Goal: Task Accomplishment & Management: Use online tool/utility

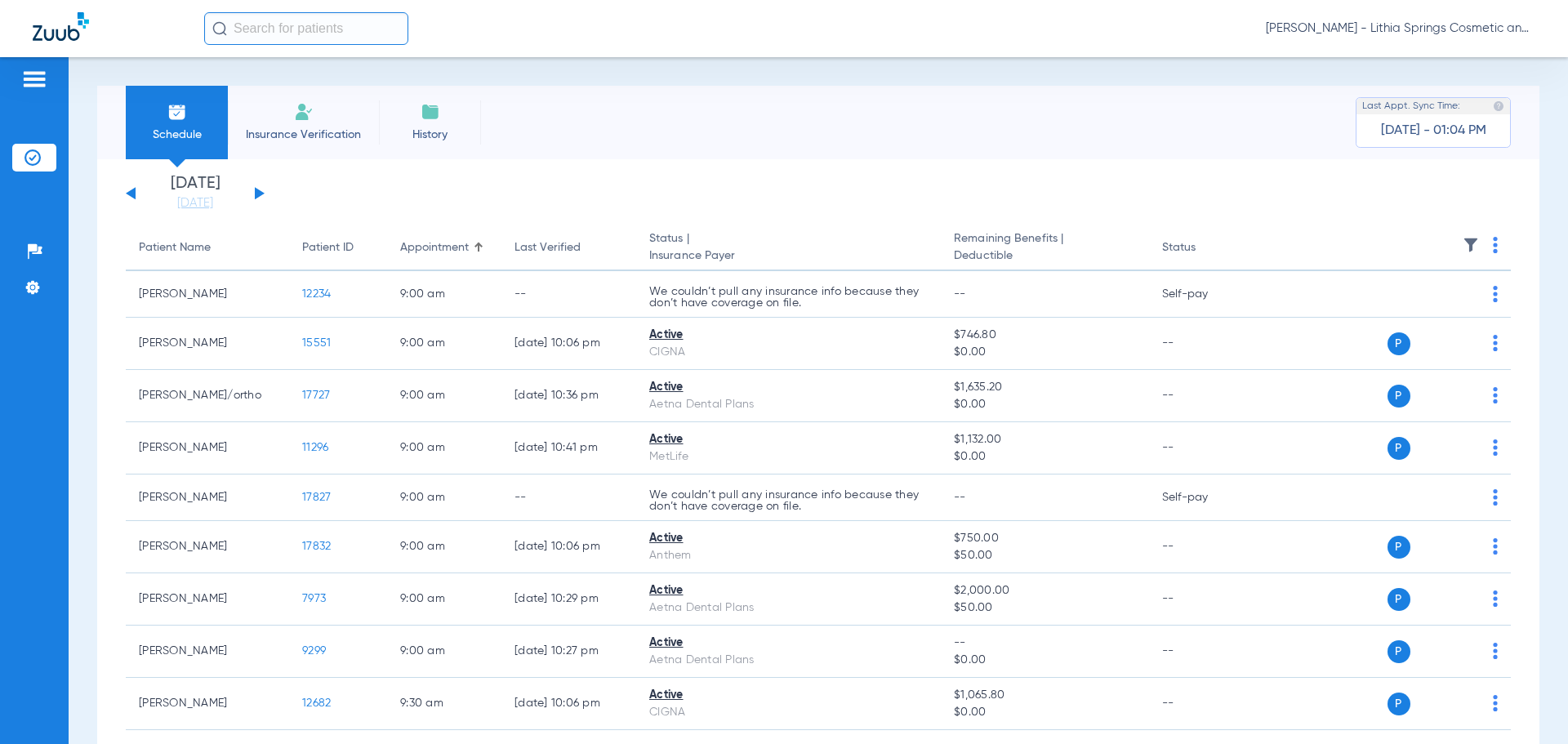
click at [285, 26] on input "text" at bounding box center [306, 29] width 204 height 32
type input "g"
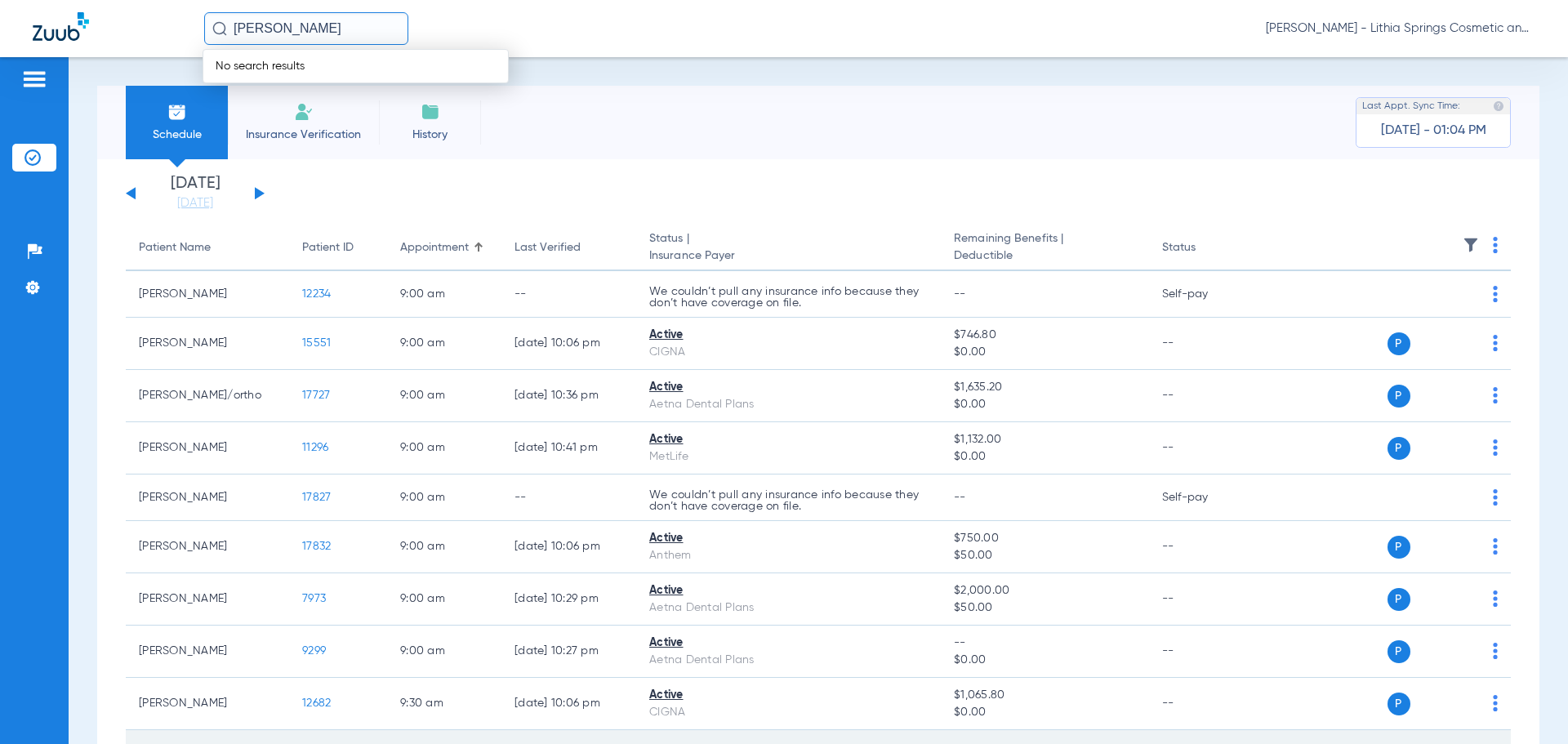
type input "lili grif"
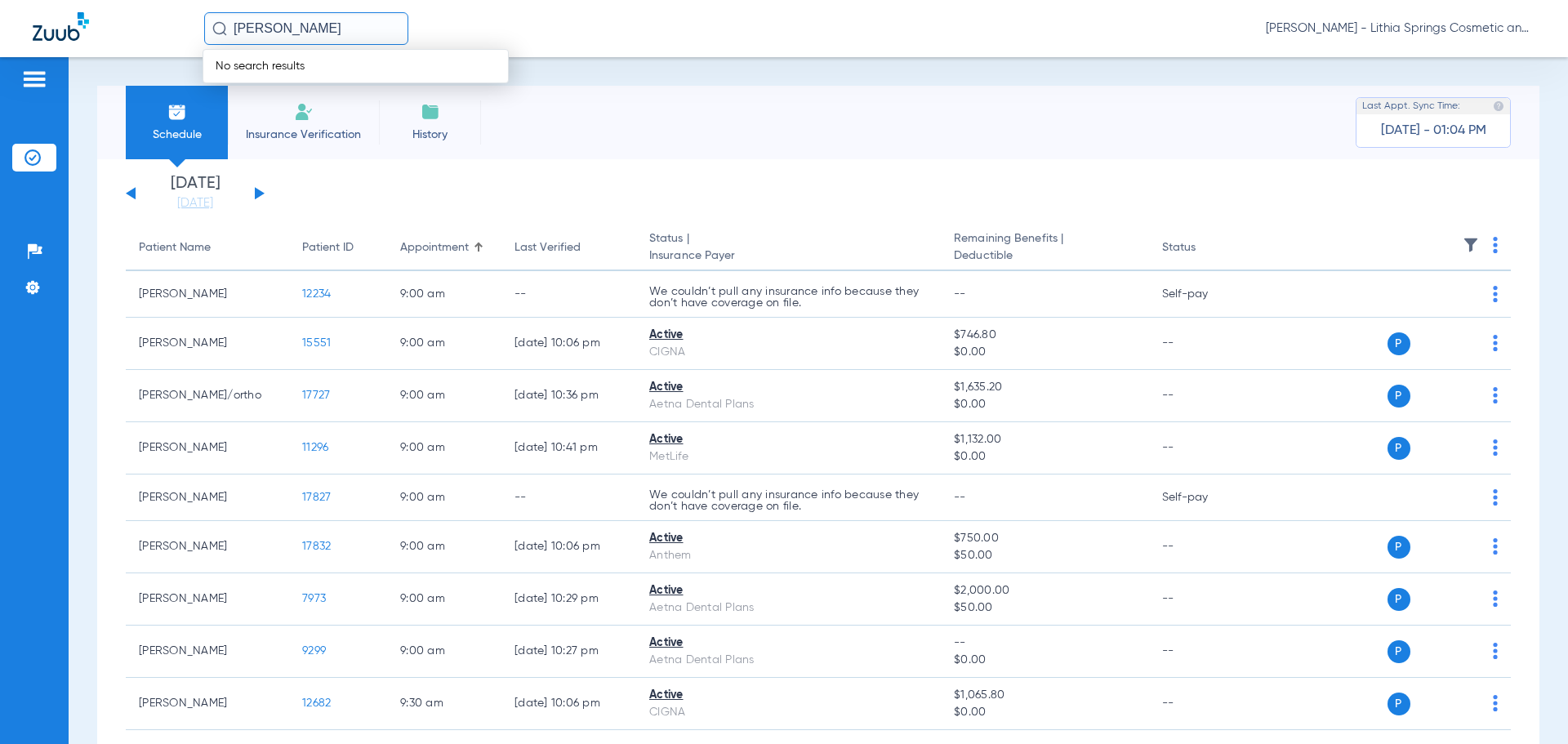
drag, startPoint x: 282, startPoint y: 29, endPoint x: 149, endPoint y: 2, distance: 135.7
click at [150, 3] on div "lili grif No search results Tiffany Threlkeld - Lithia Springs Cosmetic and Fam…" at bounding box center [784, 29] width 1568 height 57
click at [242, 29] on input "lily grif" at bounding box center [306, 29] width 204 height 32
type input "lilly gr"
click at [283, 93] on td "Lilly Gr iffin" at bounding box center [278, 88] width 149 height 23
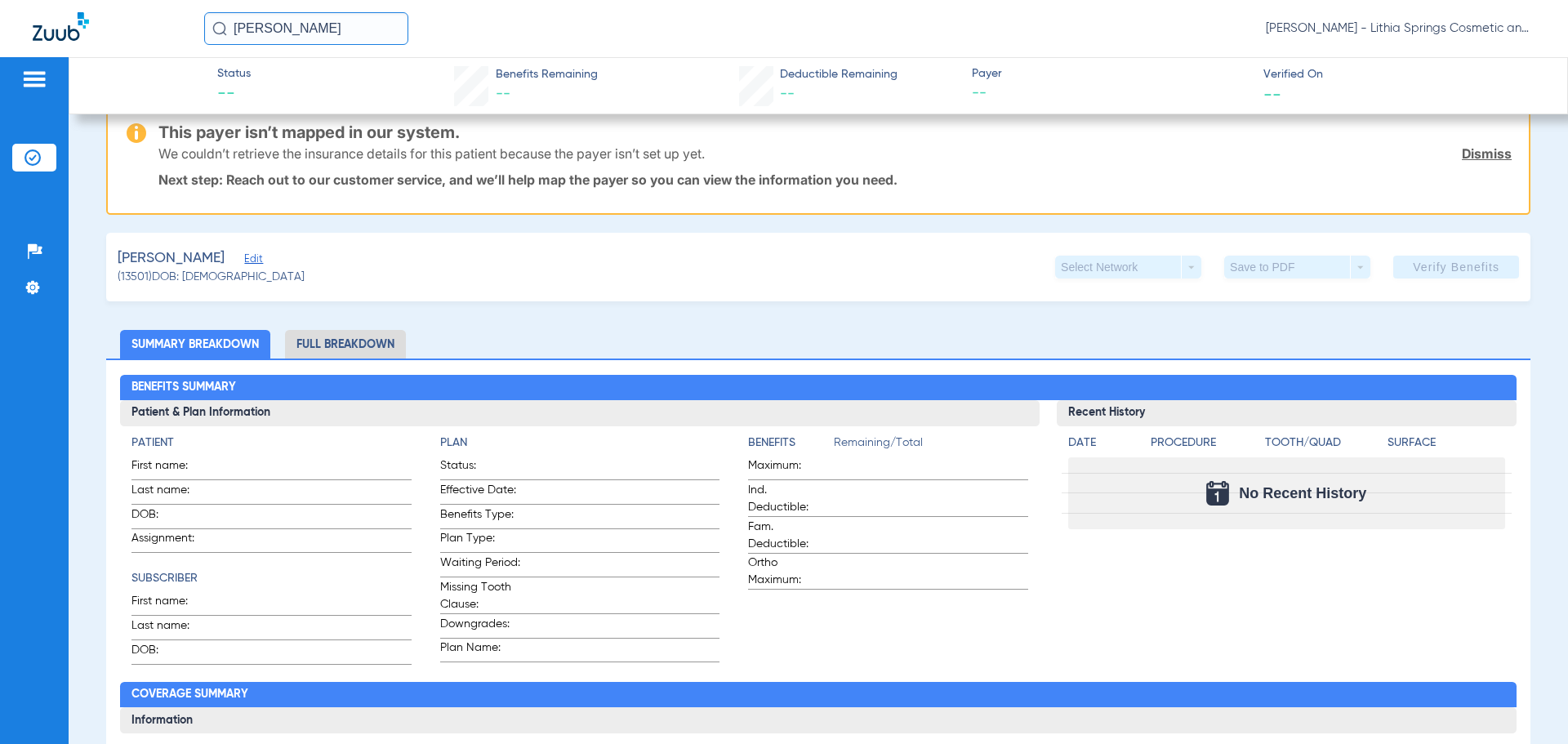
scroll to position [163, 0]
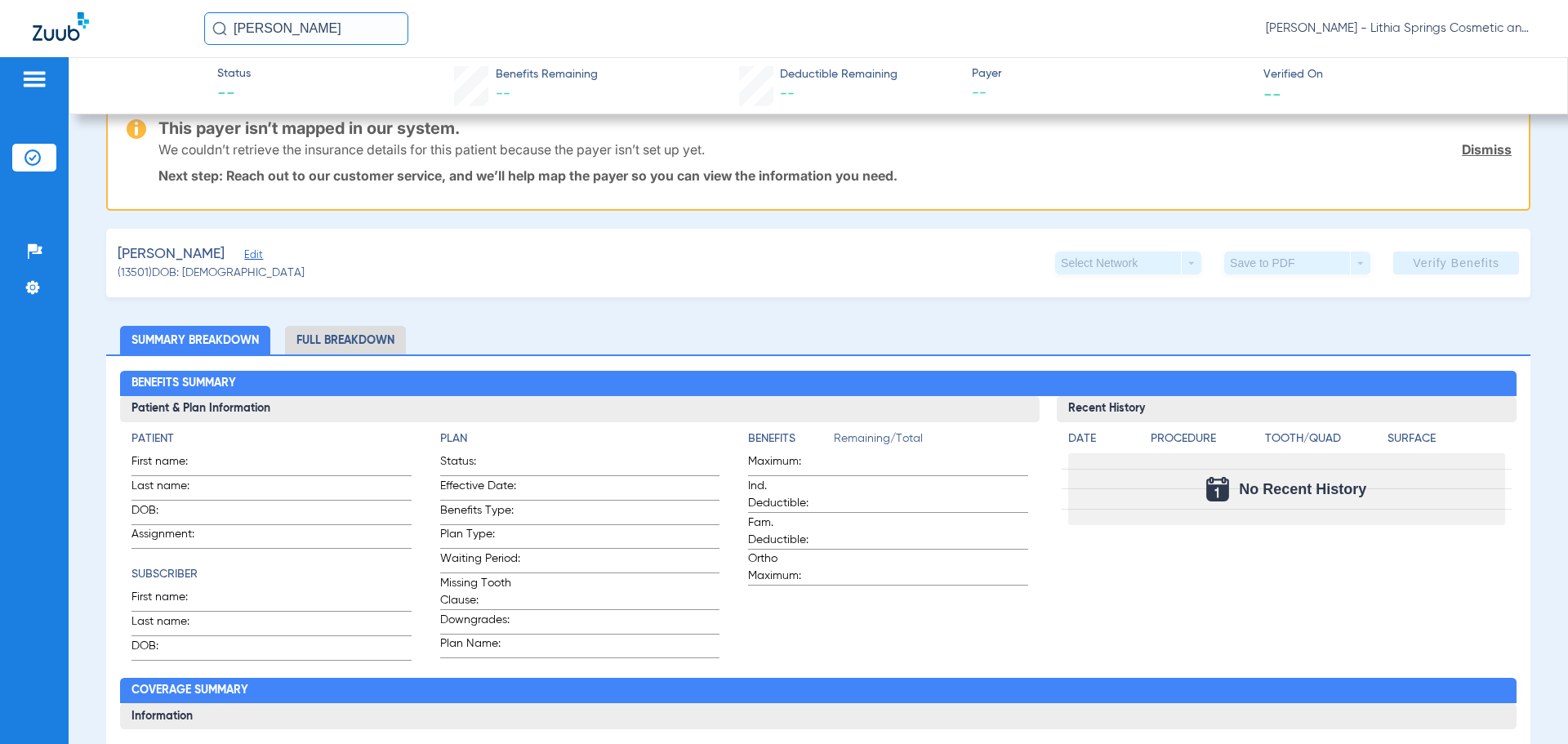
drag, startPoint x: 279, startPoint y: 26, endPoint x: 119, endPoint y: 14, distance: 160.4
click at [119, 14] on div "lilly gr Tiffany Threlkeld - Lithia Springs Cosmetic and Family Dentistry" at bounding box center [784, 29] width 1568 height 57
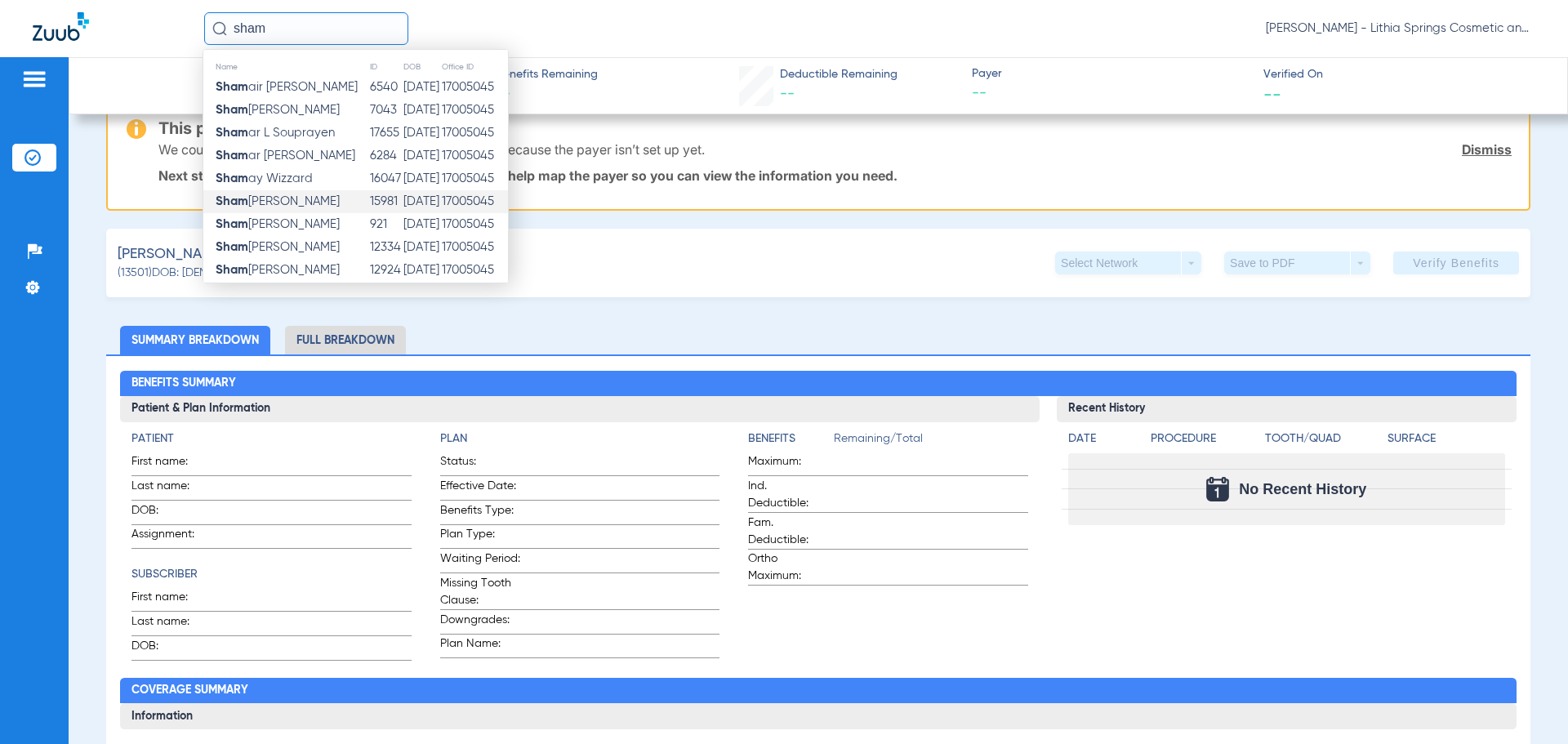
type input "sham"
click at [303, 196] on span "Sham eeka Emanuel" at bounding box center [278, 201] width 124 height 12
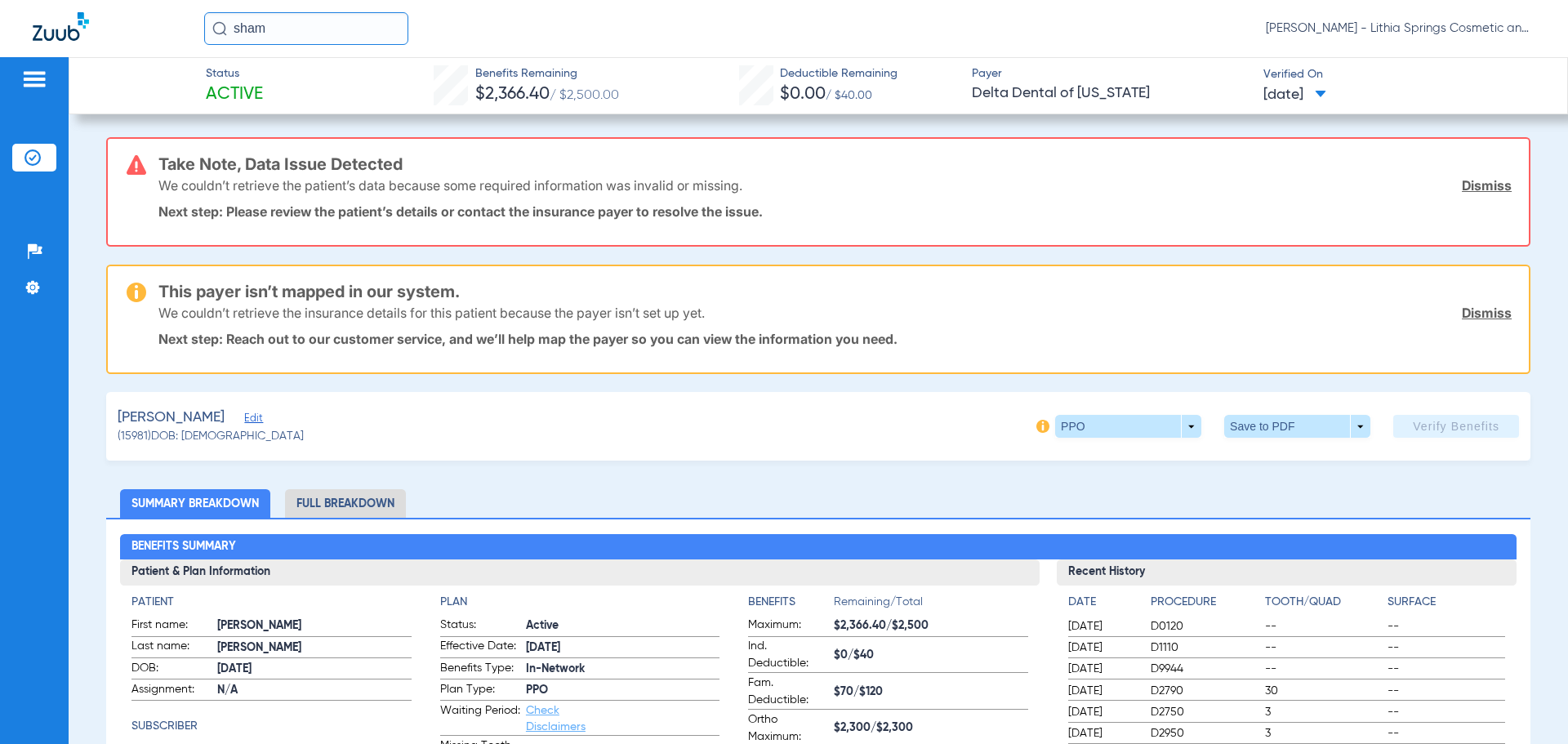
click at [1327, 88] on span "12/10/2024" at bounding box center [1295, 94] width 63 height 20
click at [1105, 141] on div at bounding box center [784, 372] width 1568 height 744
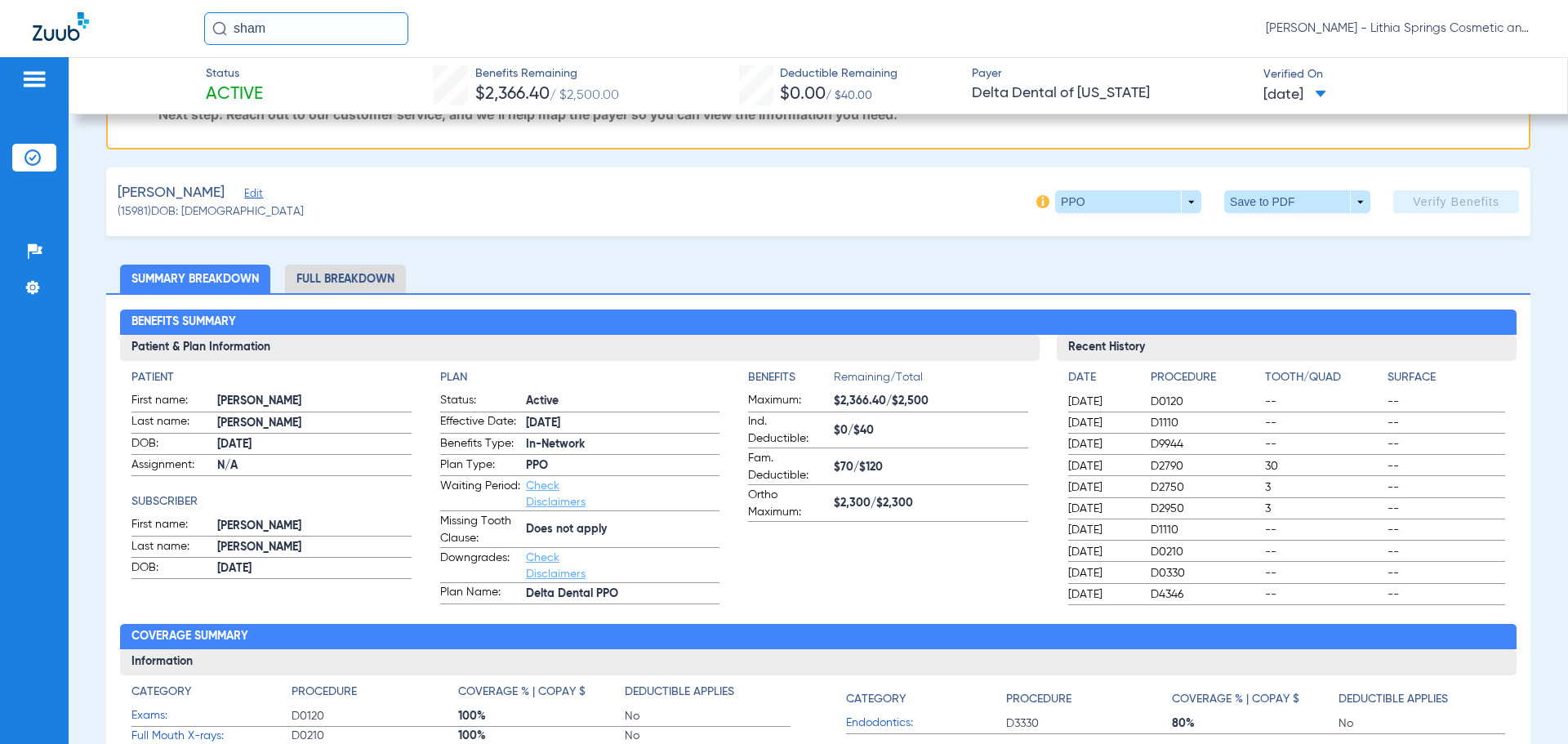
scroll to position [245, 0]
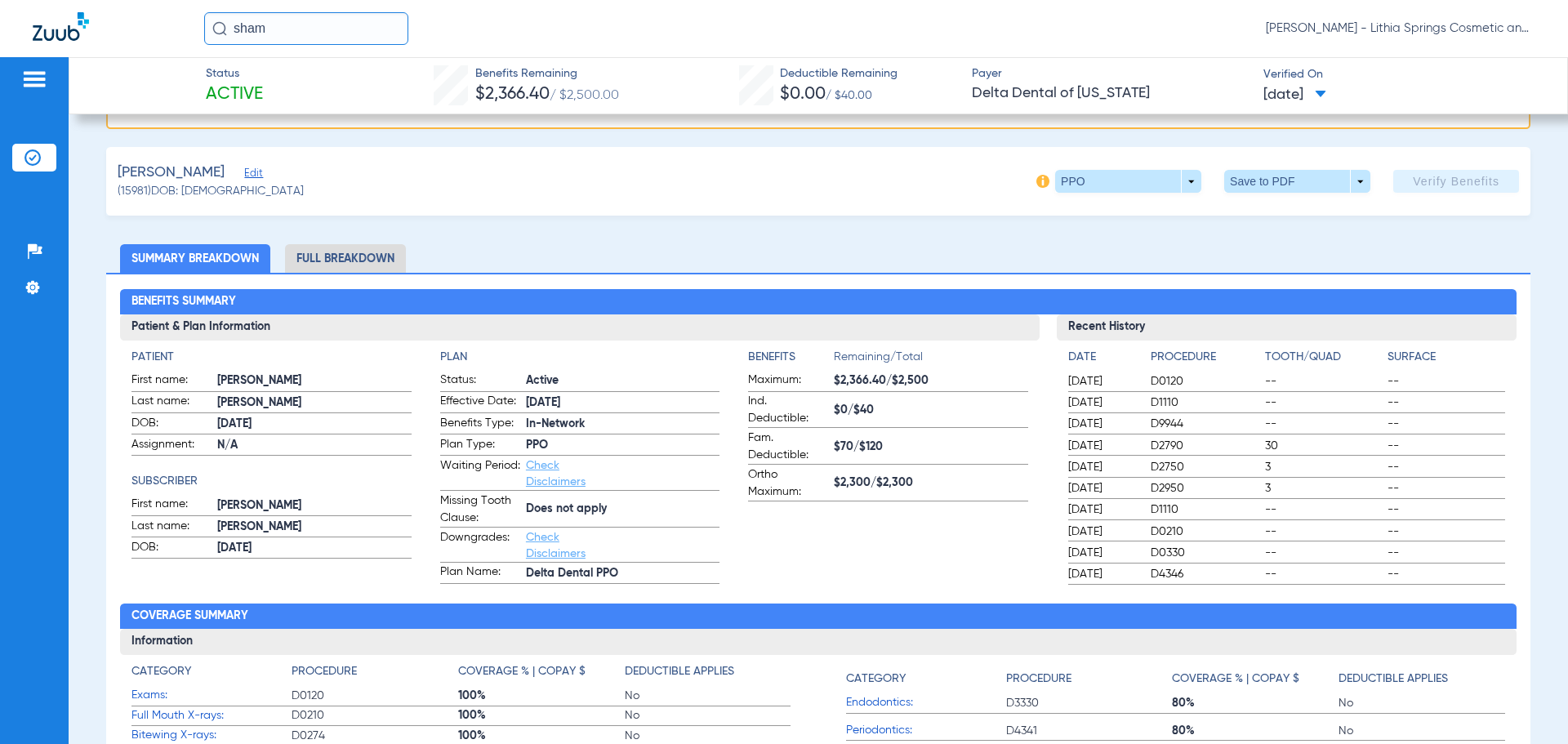
click at [1434, 183] on app-verify-button "Verify Benefits" at bounding box center [1456, 181] width 126 height 23
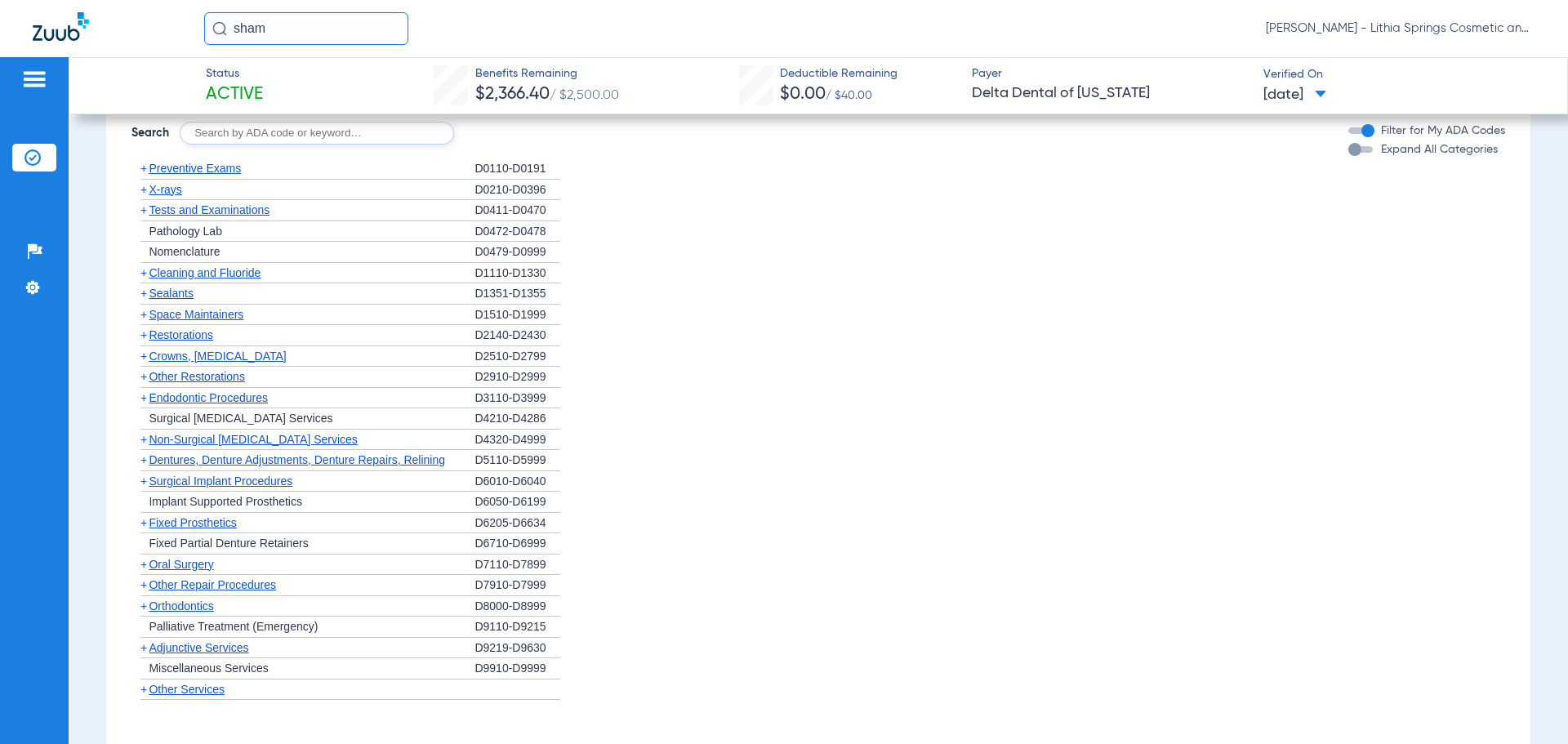
scroll to position [1388, 0]
drag, startPoint x: 187, startPoint y: 11, endPoint x: 171, endPoint y: 12, distance: 16.0
click at [172, 11] on div "sham Tiffany Threlkeld - Lithia Springs Cosmetic and Family Dentistry" at bounding box center [784, 29] width 1568 height 57
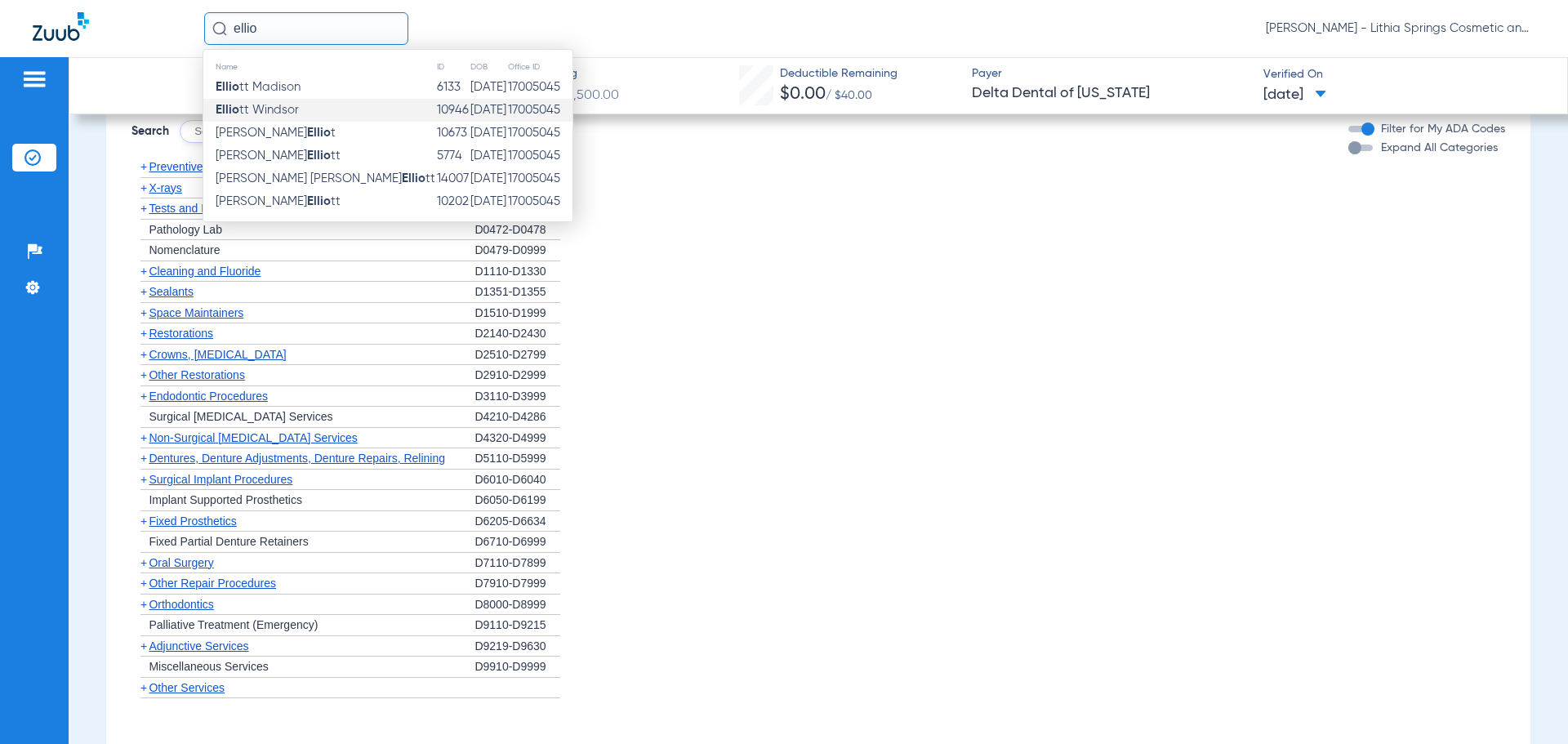
type input "ellio"
click at [275, 106] on span "Ellio tt Windsor" at bounding box center [257, 110] width 83 height 12
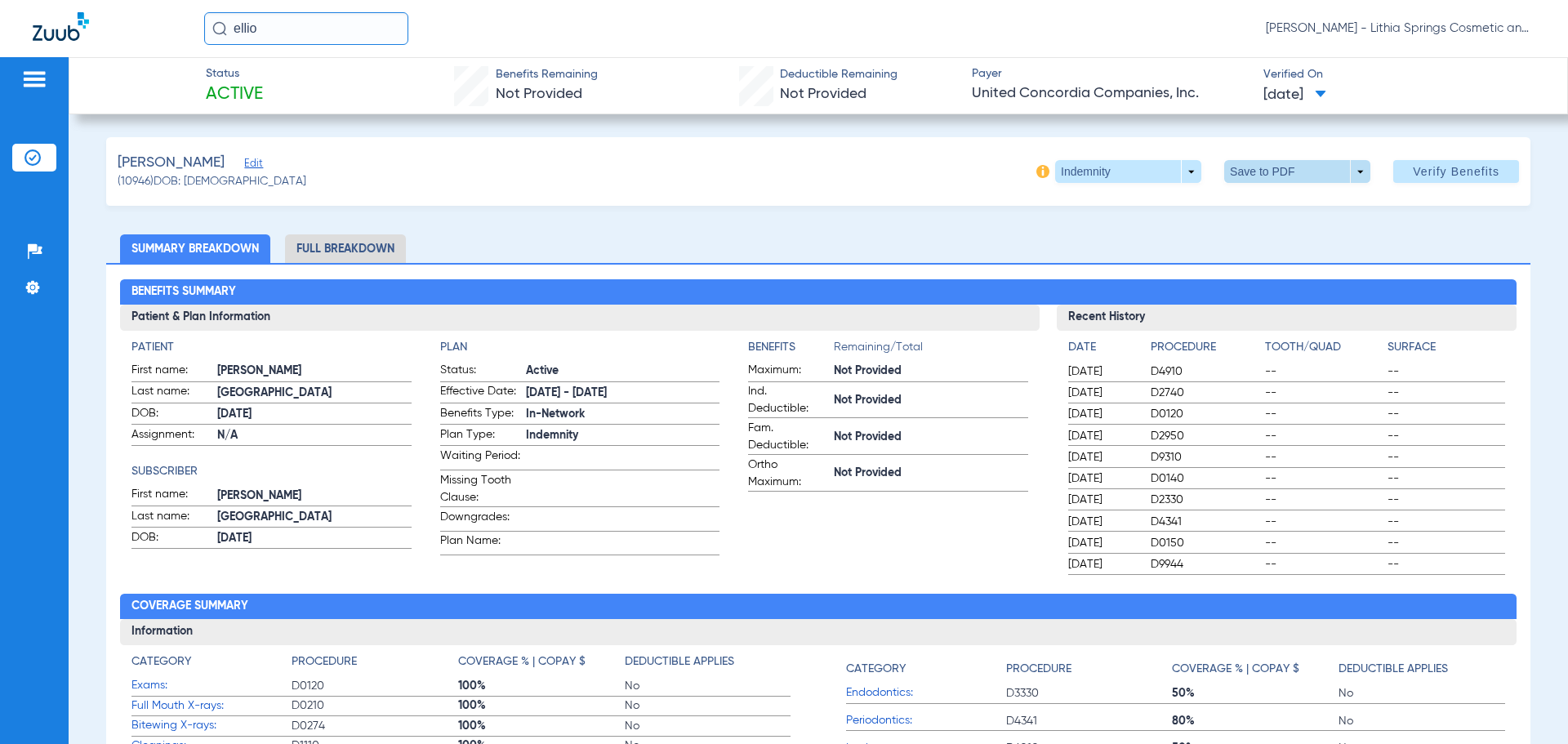
click at [1278, 170] on span at bounding box center [1297, 171] width 39 height 39
click at [1285, 202] on span "Save to PDF" at bounding box center [1291, 204] width 65 height 11
drag, startPoint x: 200, startPoint y: 14, endPoint x: 121, endPoint y: 15, distance: 79.0
click at [122, 14] on div "ellio Tiffany Threlkeld - Lithia Springs Cosmetic and Family Dentistry" at bounding box center [784, 29] width 1568 height 57
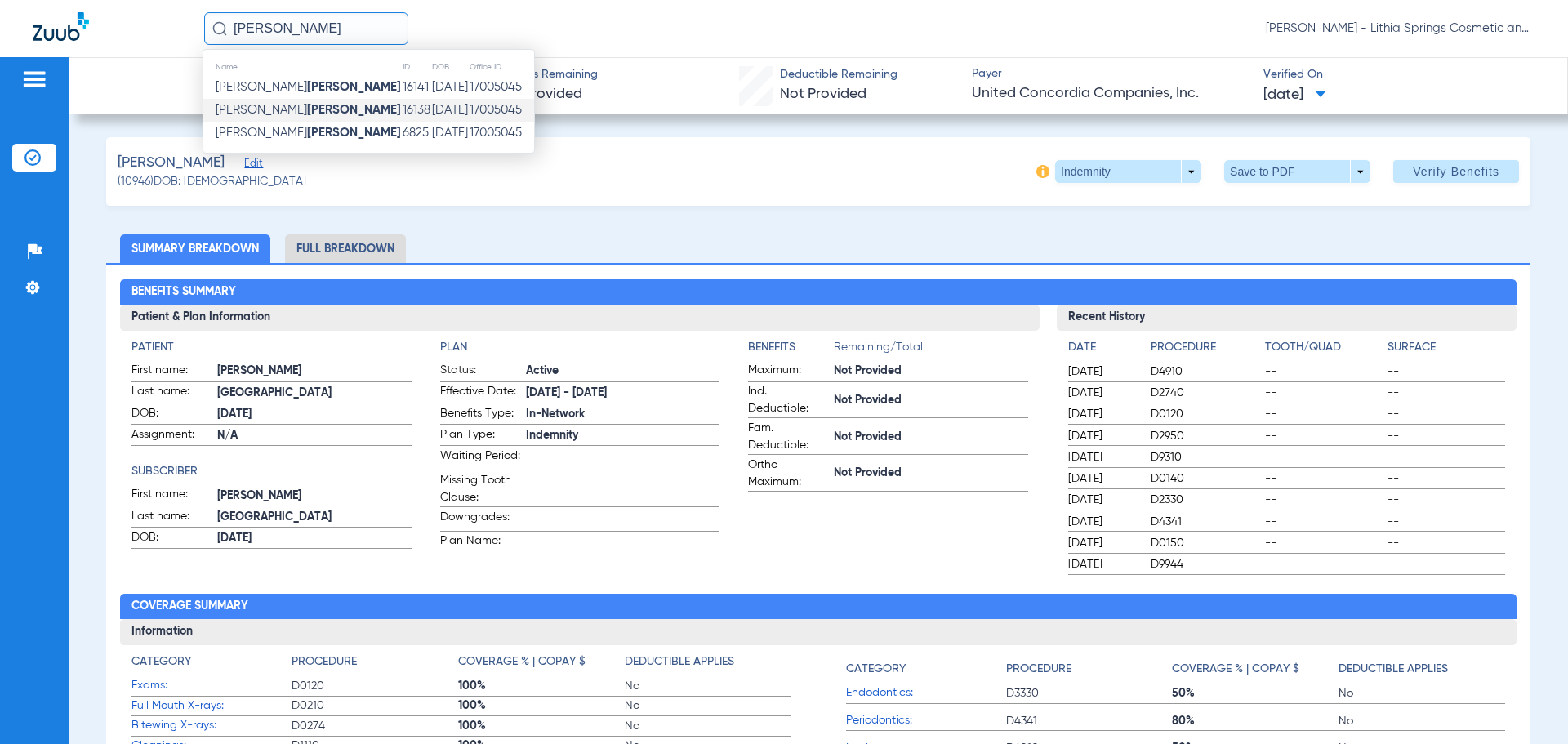
type input "AKINS"
click at [262, 111] on span "Rosalyn B Akins" at bounding box center [308, 110] width 185 height 12
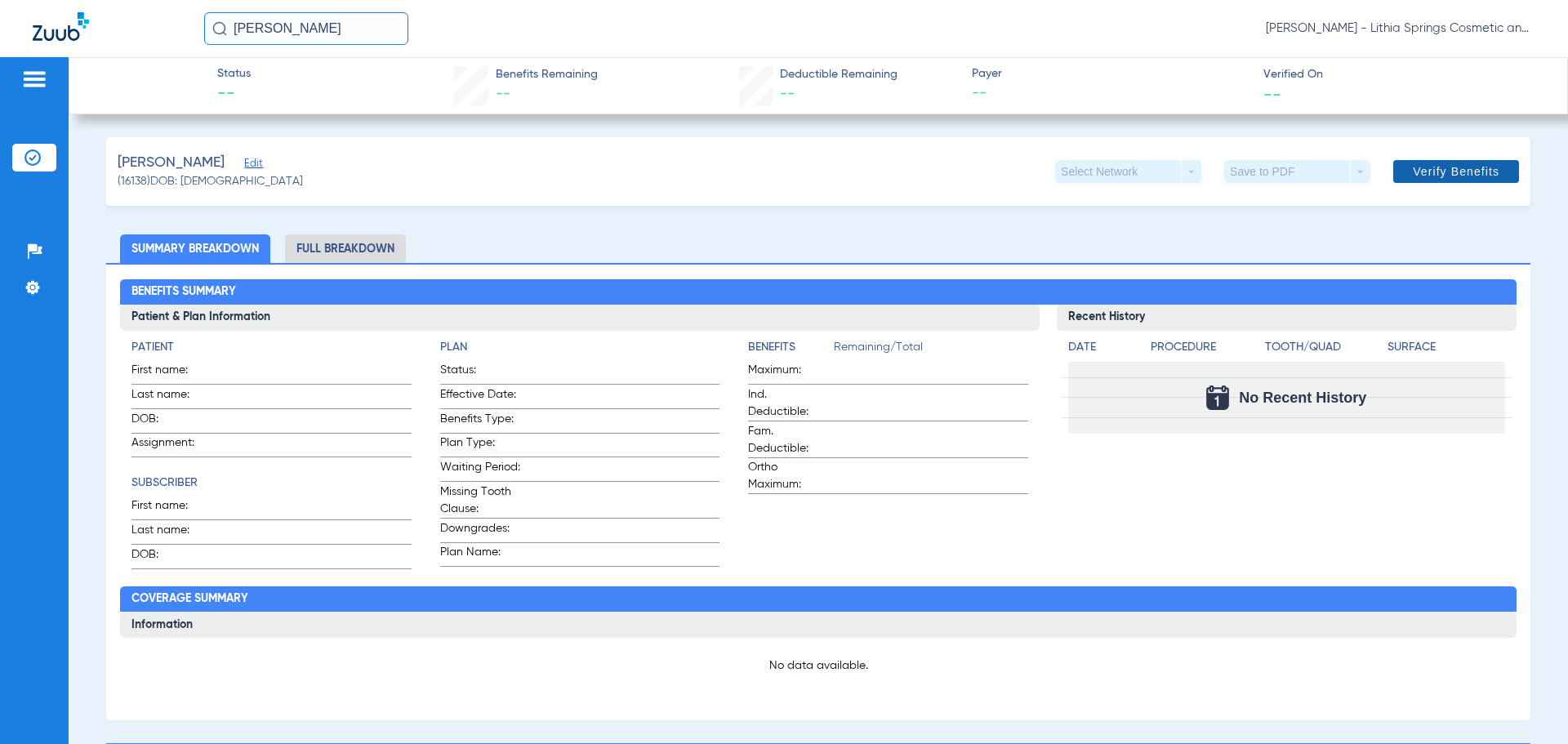
click at [1412, 170] on span "Verify Benefits" at bounding box center [1455, 172] width 87 height 13
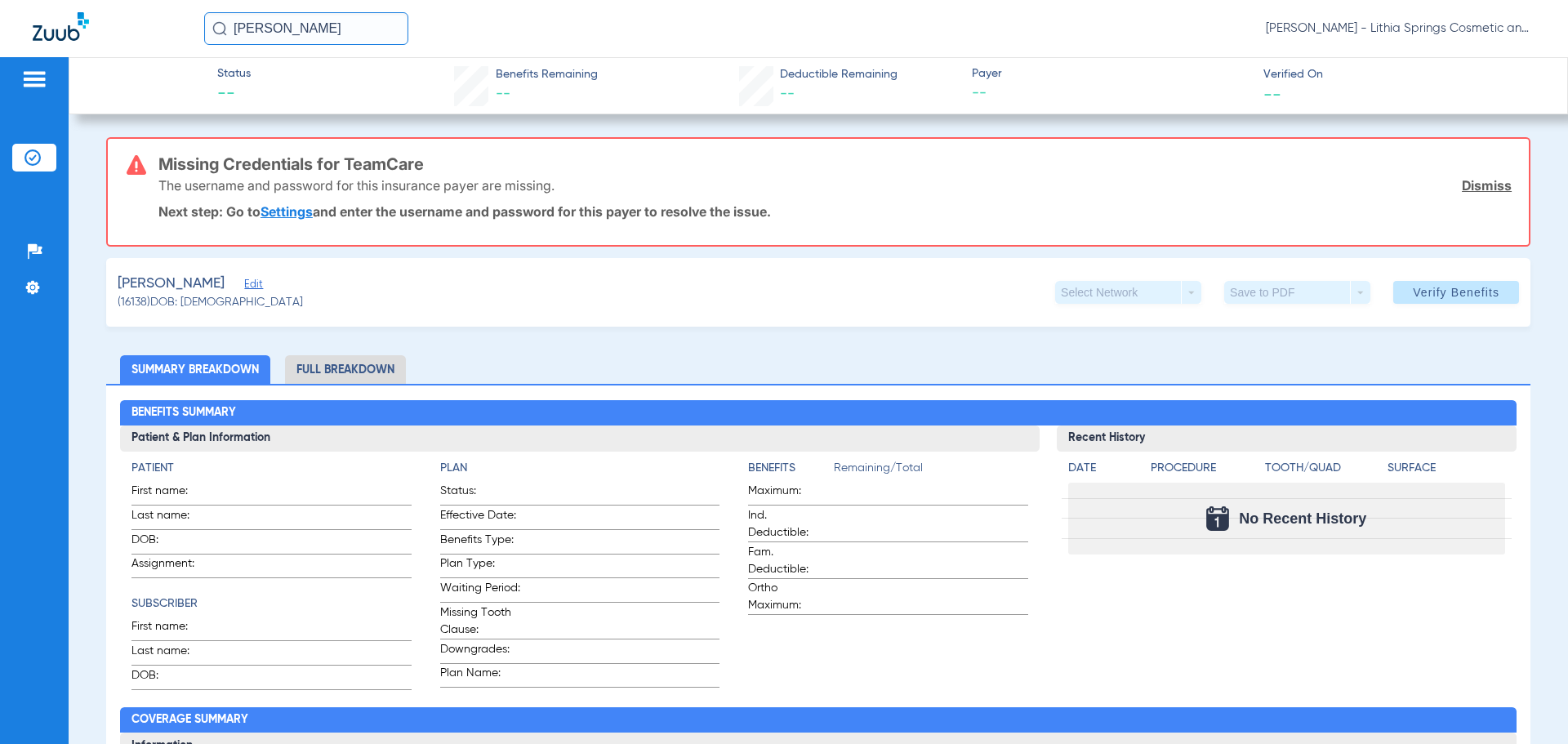
click at [291, 211] on link "Settings" at bounding box center [286, 211] width 52 height 16
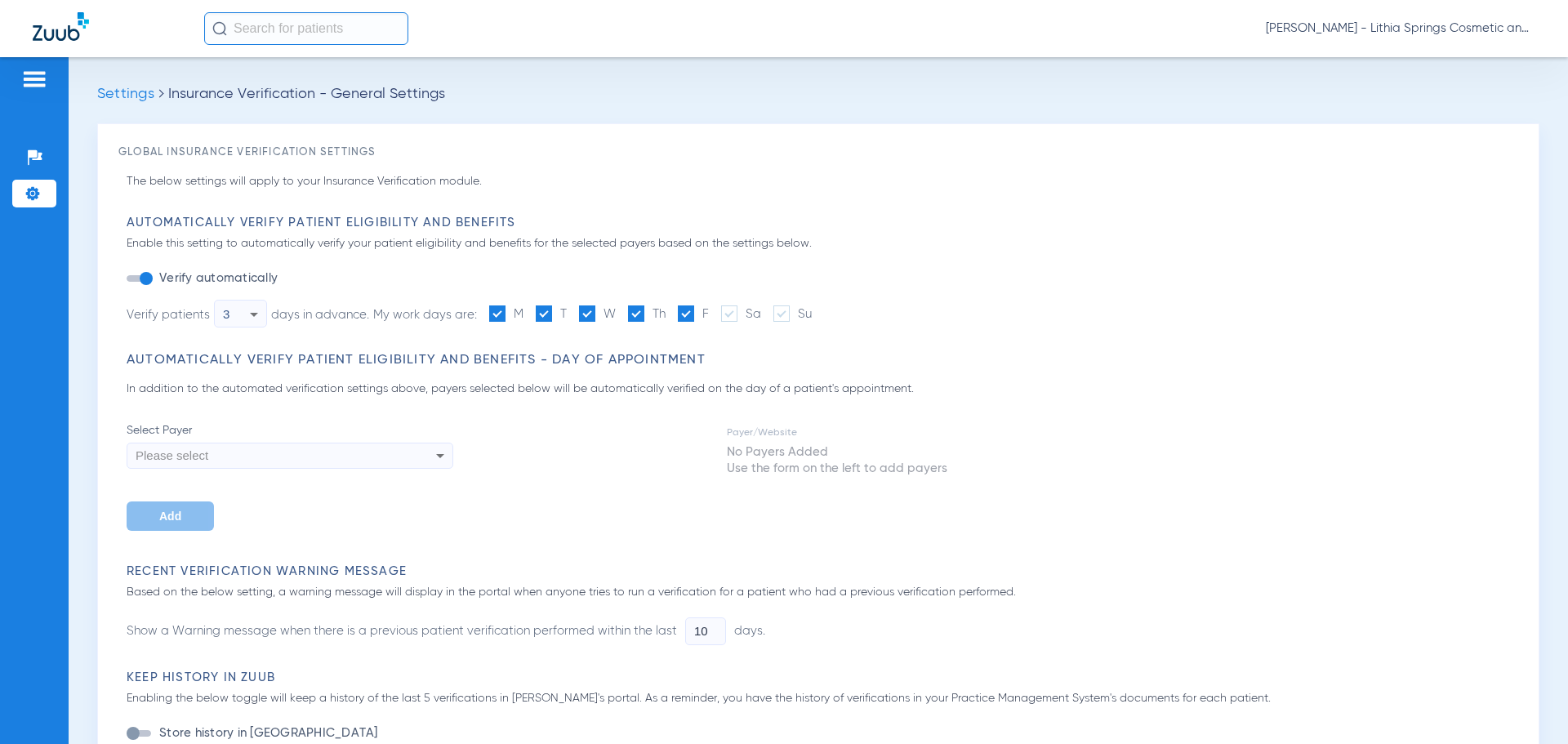
type input "5"
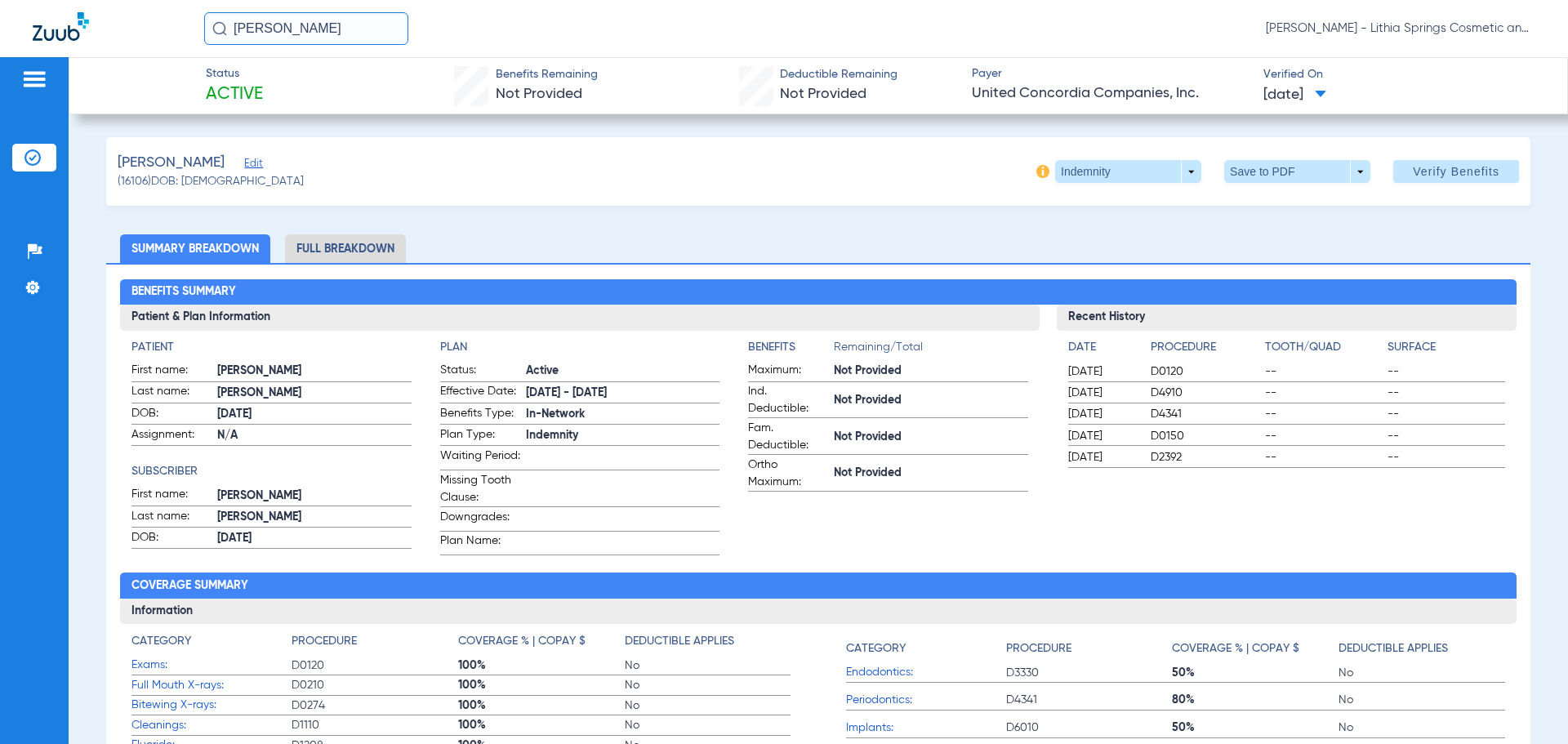
scroll to position [245, 0]
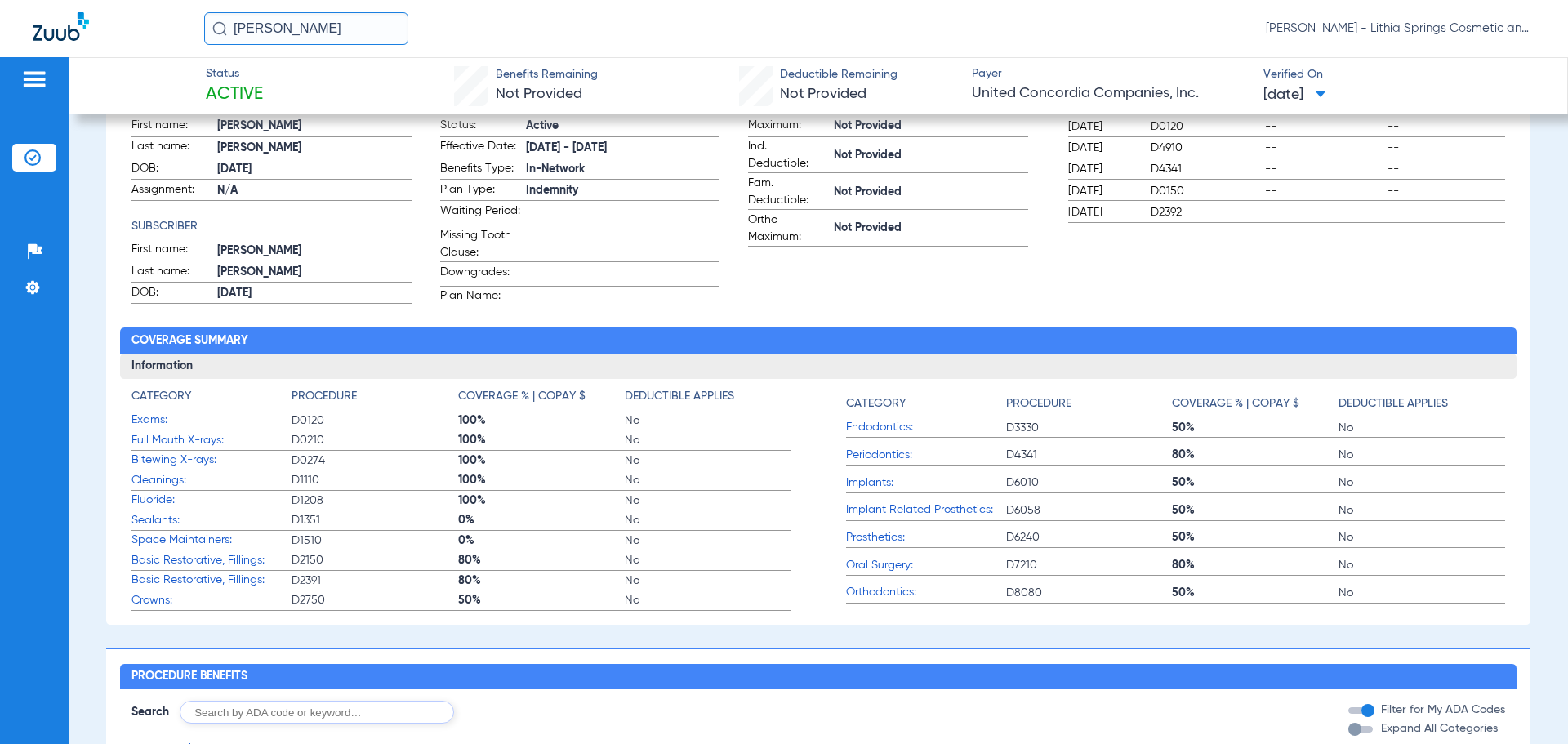
drag, startPoint x: 314, startPoint y: 31, endPoint x: 0, endPoint y: -60, distance: 326.9
click at [0, 0] on html "deborah jac Tiffany Threlkeld - Lithia Springs Cosmetic and Family Dentistry Pa…" at bounding box center [784, 372] width 1568 height 744
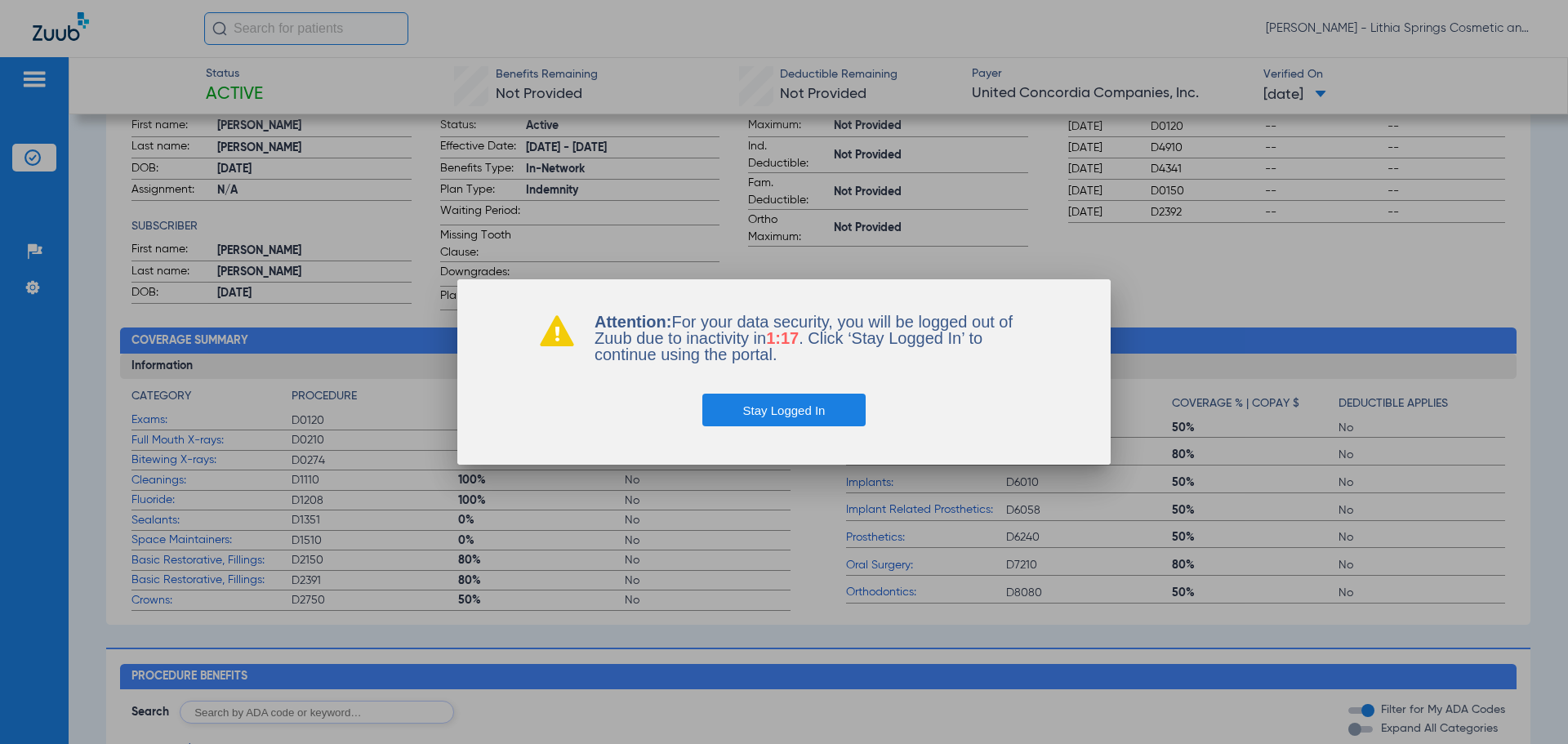
click at [799, 407] on button "Stay Logged In" at bounding box center [784, 409] width 164 height 32
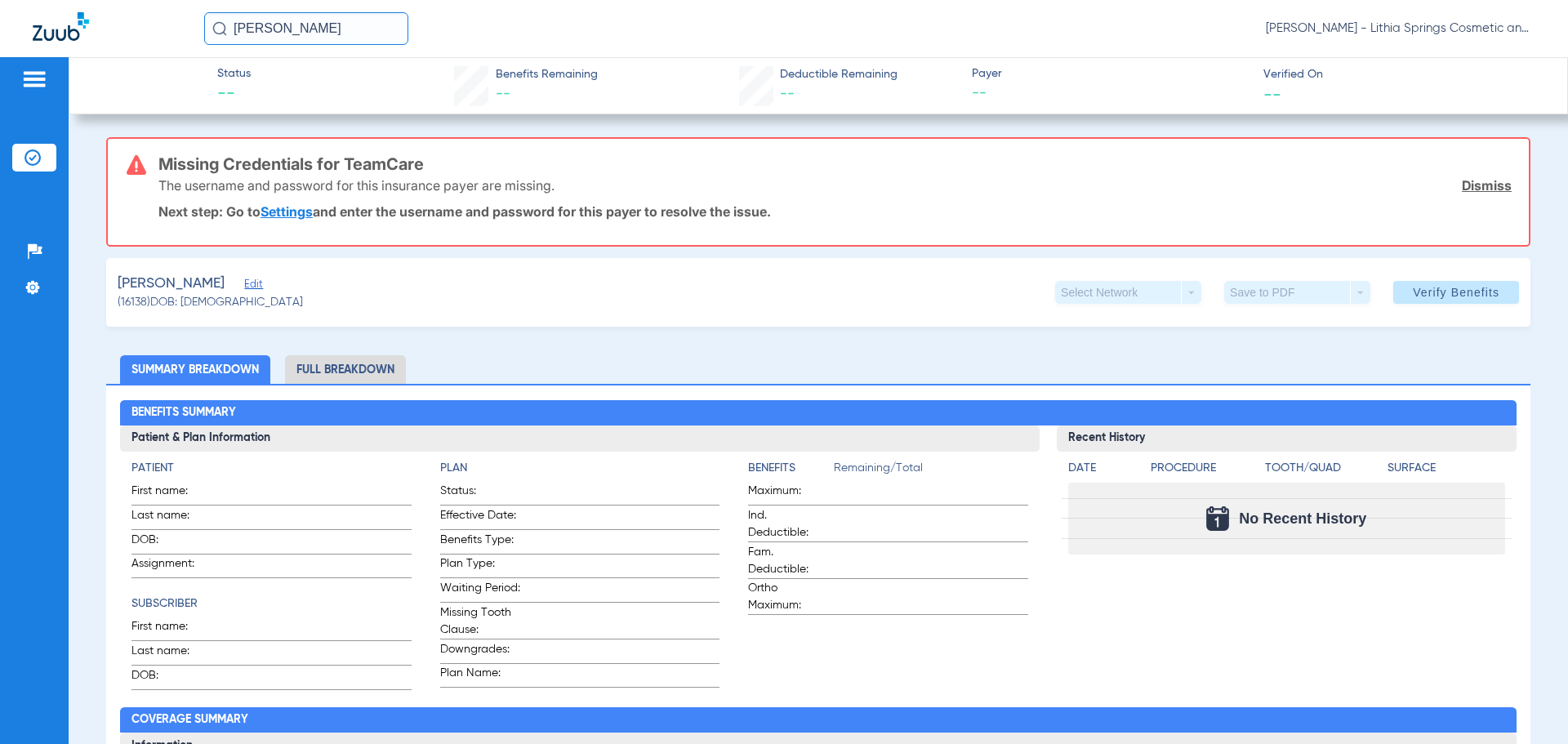
drag, startPoint x: 306, startPoint y: 30, endPoint x: 127, endPoint y: 35, distance: 179.1
click at [128, 32] on div "AKINS Tiffany Threlkeld - Lithia Springs Cosmetic and Family Dentistry" at bounding box center [784, 29] width 1568 height 57
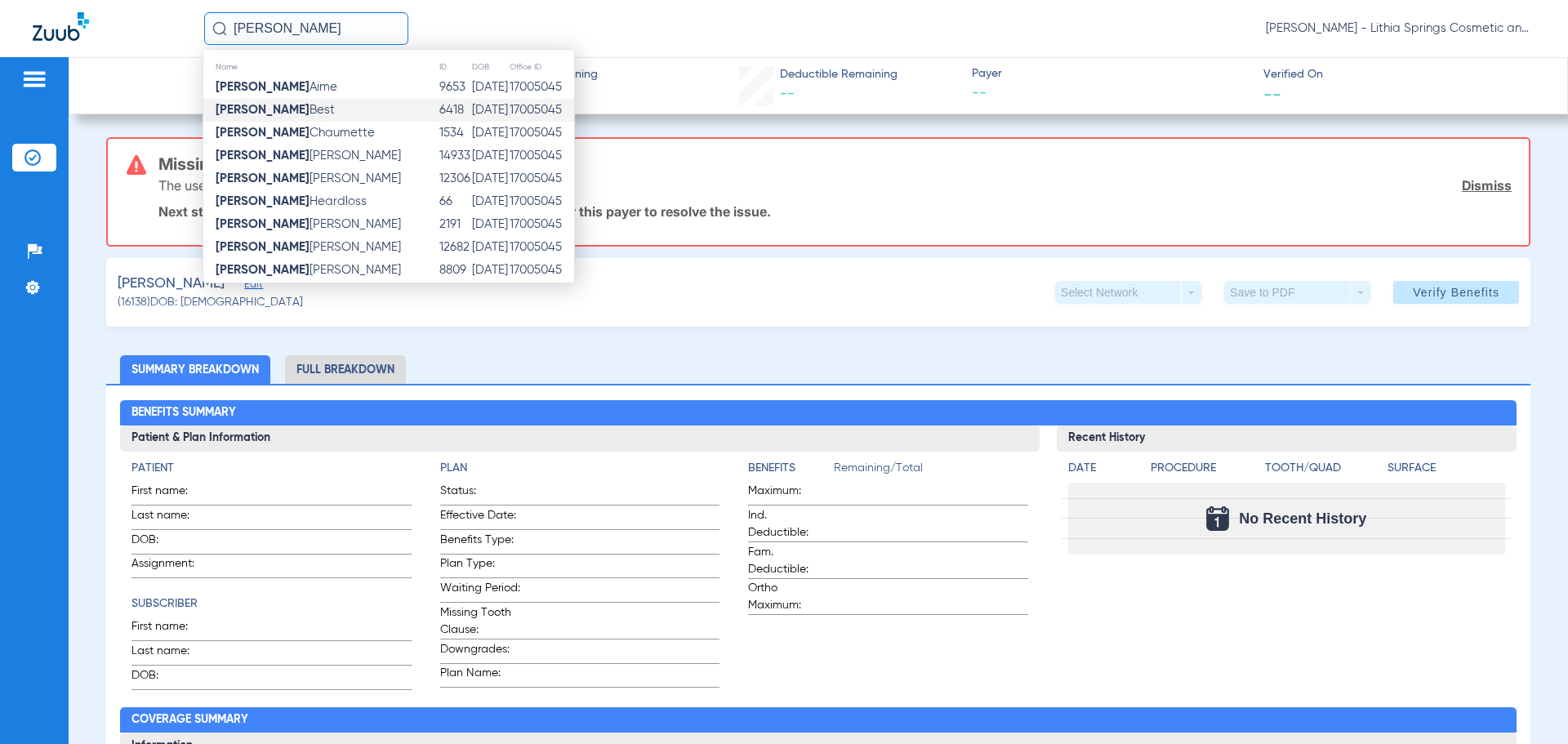
type input "BERNARD K"
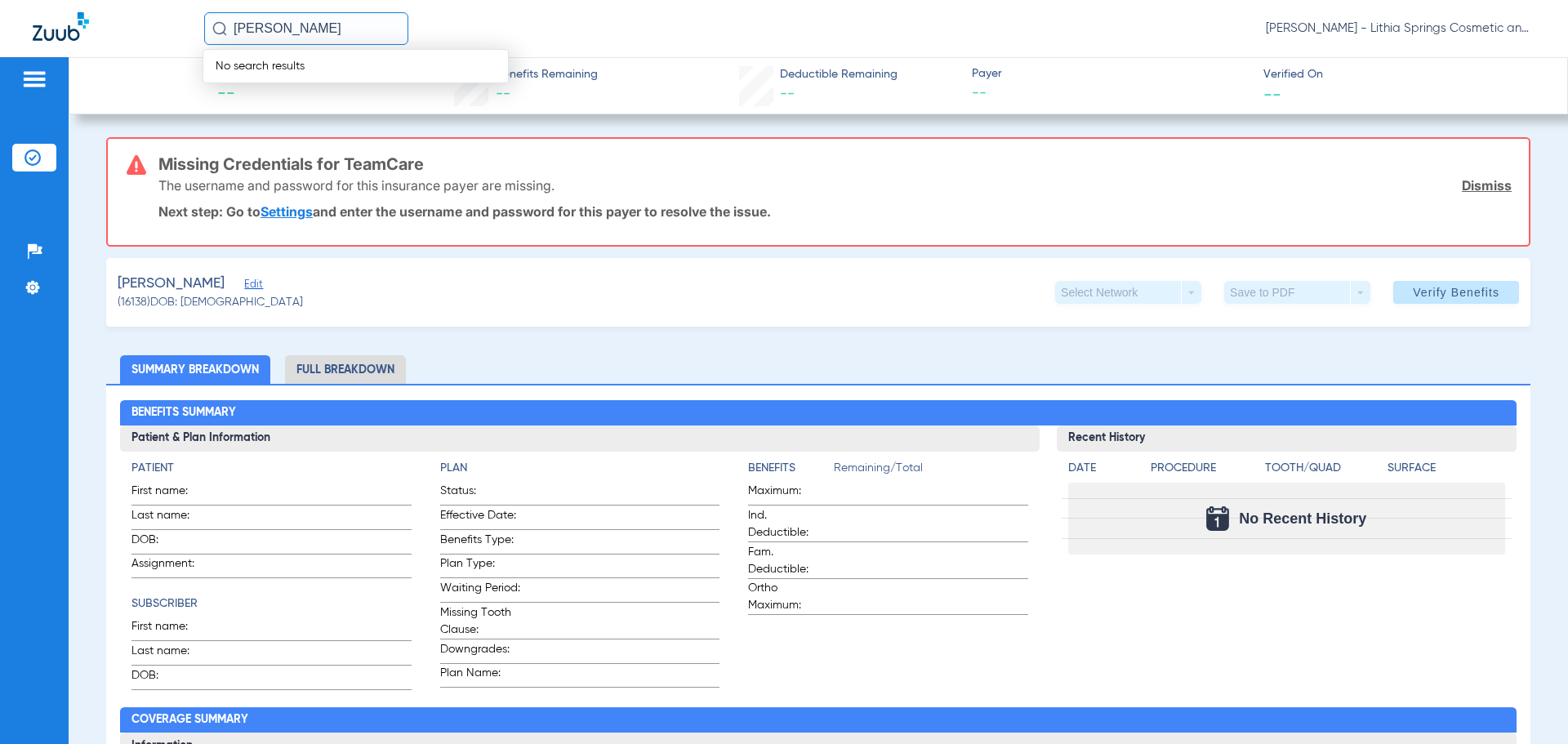
drag, startPoint x: 315, startPoint y: 31, endPoint x: 145, endPoint y: 31, distance: 170.0
click at [145, 31] on div "BERNARD K No search results Tiffany Threlkeld - Lithia Springs Cosmetic and Fam…" at bounding box center [784, 29] width 1568 height 57
click at [321, 36] on input "text" at bounding box center [306, 29] width 204 height 32
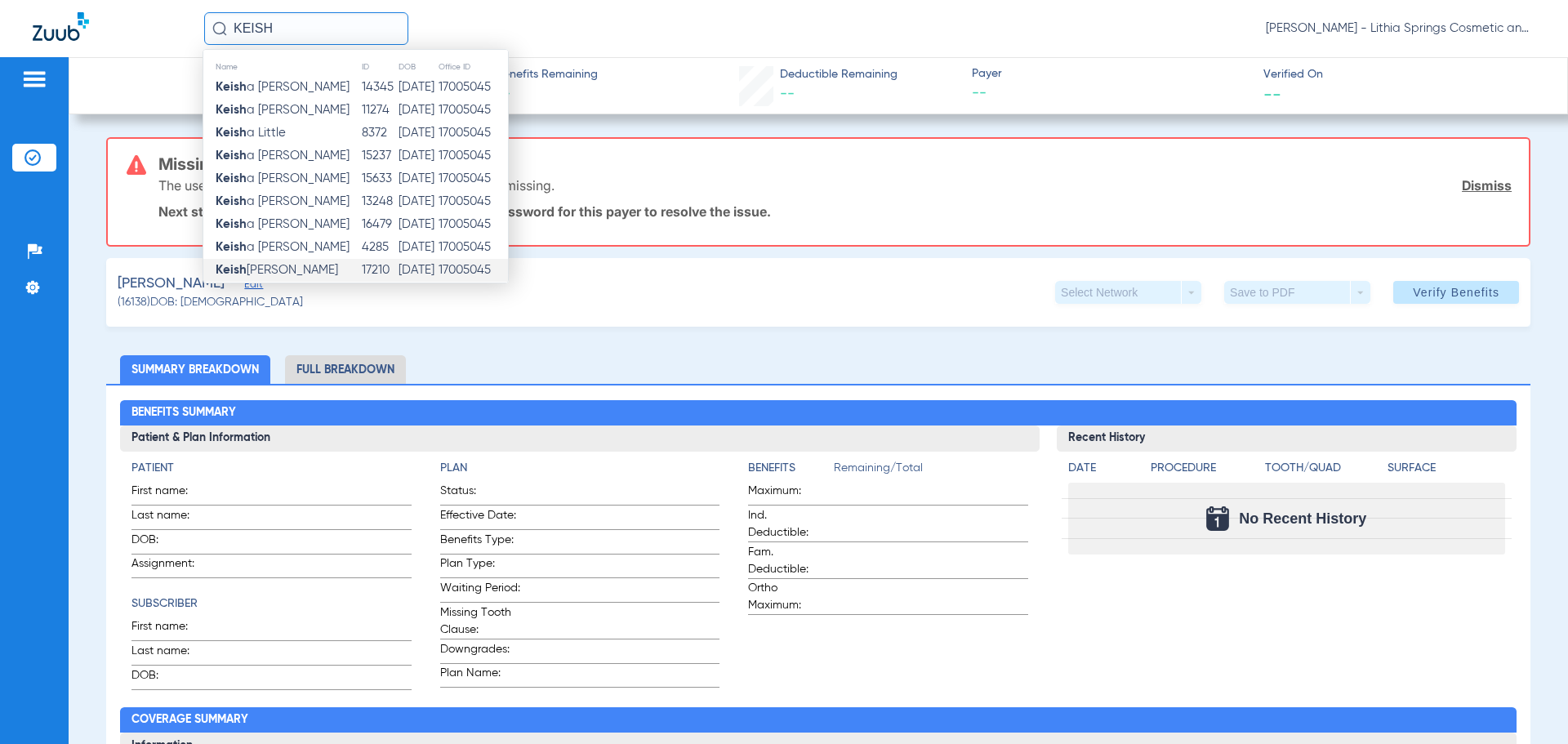
type input "KEISH"
click at [308, 274] on span "Keish anna Bernard" at bounding box center [277, 269] width 122 height 12
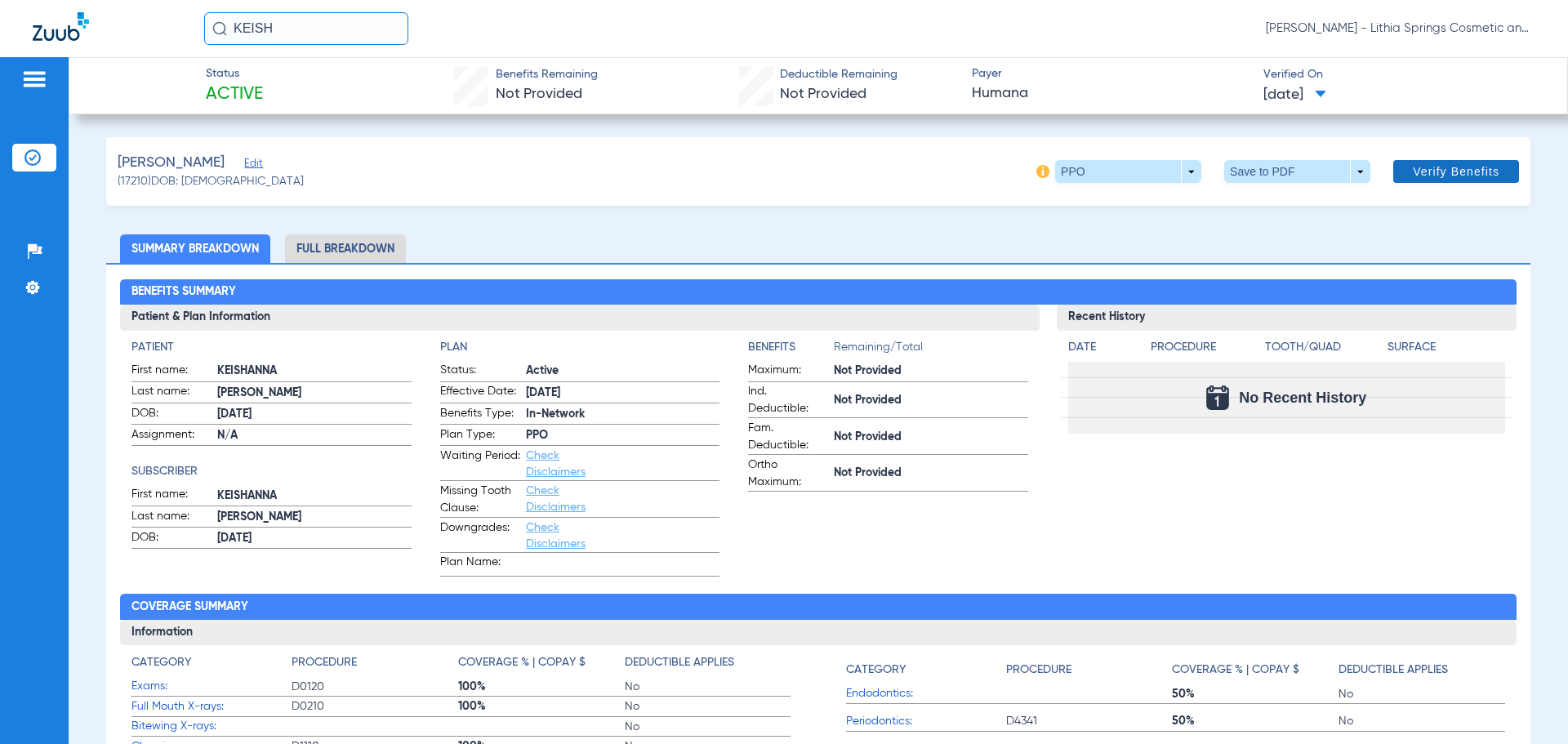
click at [1418, 168] on span "Verify Benefits" at bounding box center [1455, 172] width 87 height 13
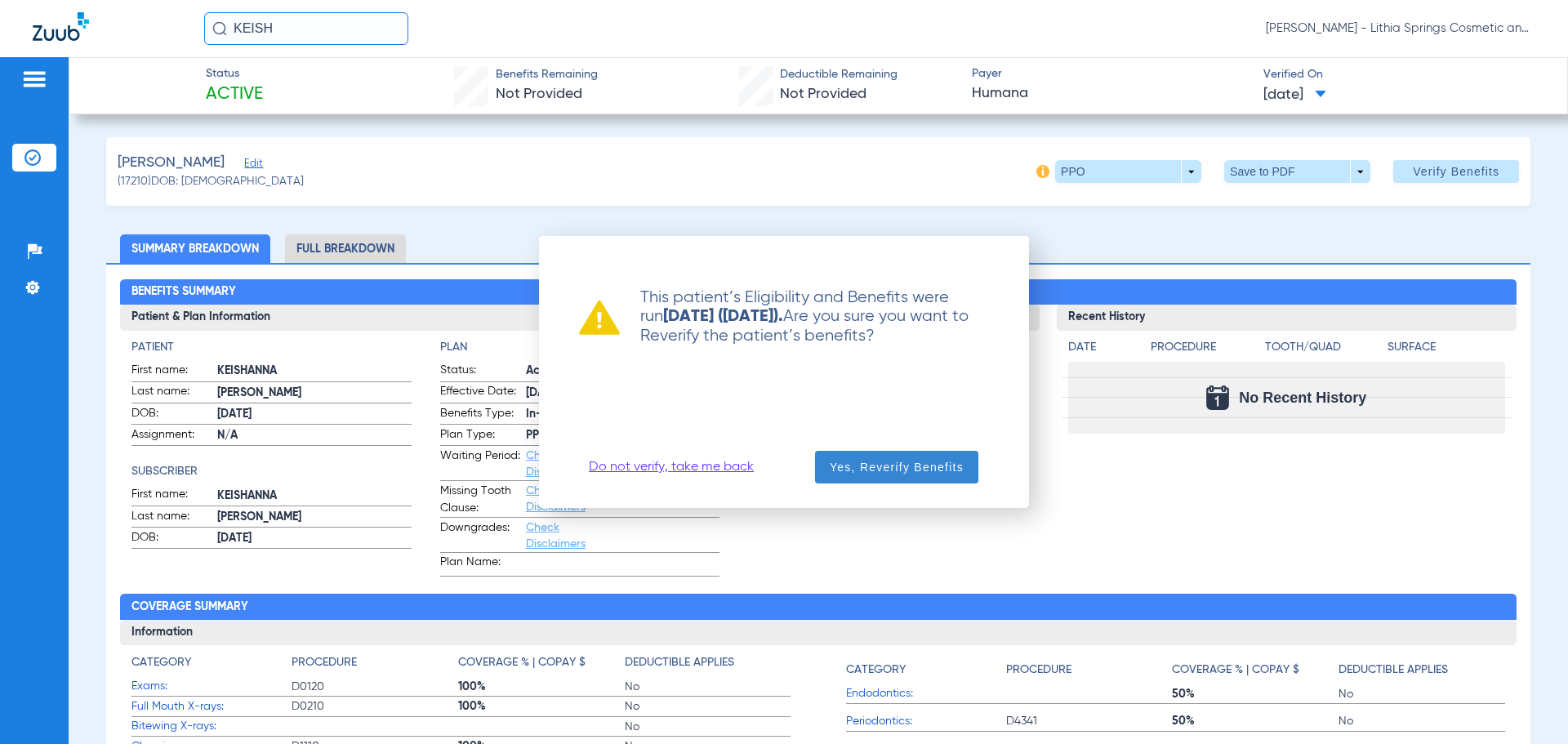
click at [889, 470] on span "Yes, Reverify Benefits" at bounding box center [896, 466] width 134 height 16
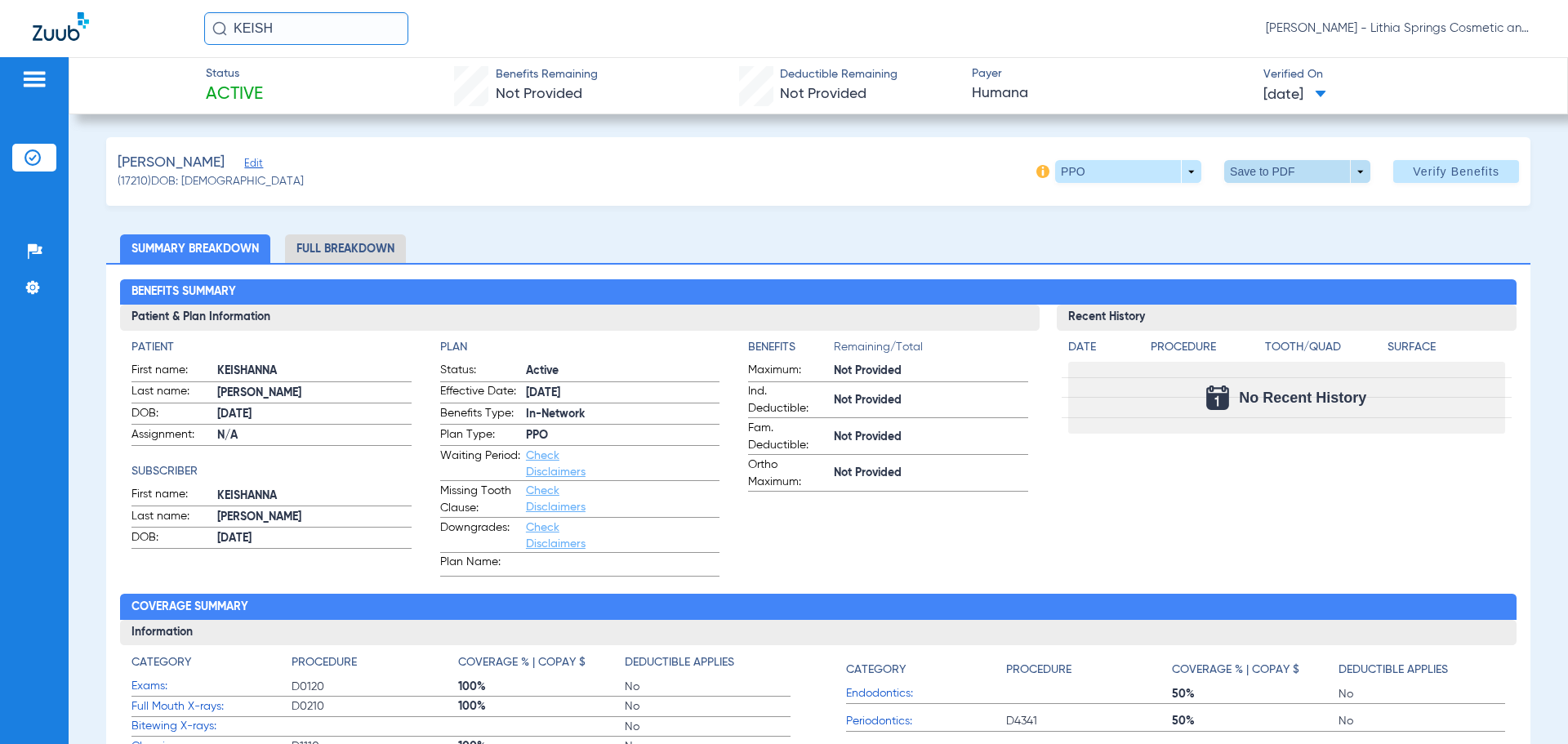
click at [1241, 165] on span at bounding box center [1297, 172] width 146 height 23
click at [1265, 214] on button "insert_drive_file Save to PDF" at bounding box center [1274, 204] width 123 height 32
drag, startPoint x: 279, startPoint y: 16, endPoint x: 11, endPoint y: 20, distance: 268.0
click at [11, 20] on div "KEISH Tiffany Threlkeld - Lithia Springs Cosmetic and Family Dentistry" at bounding box center [784, 29] width 1568 height 57
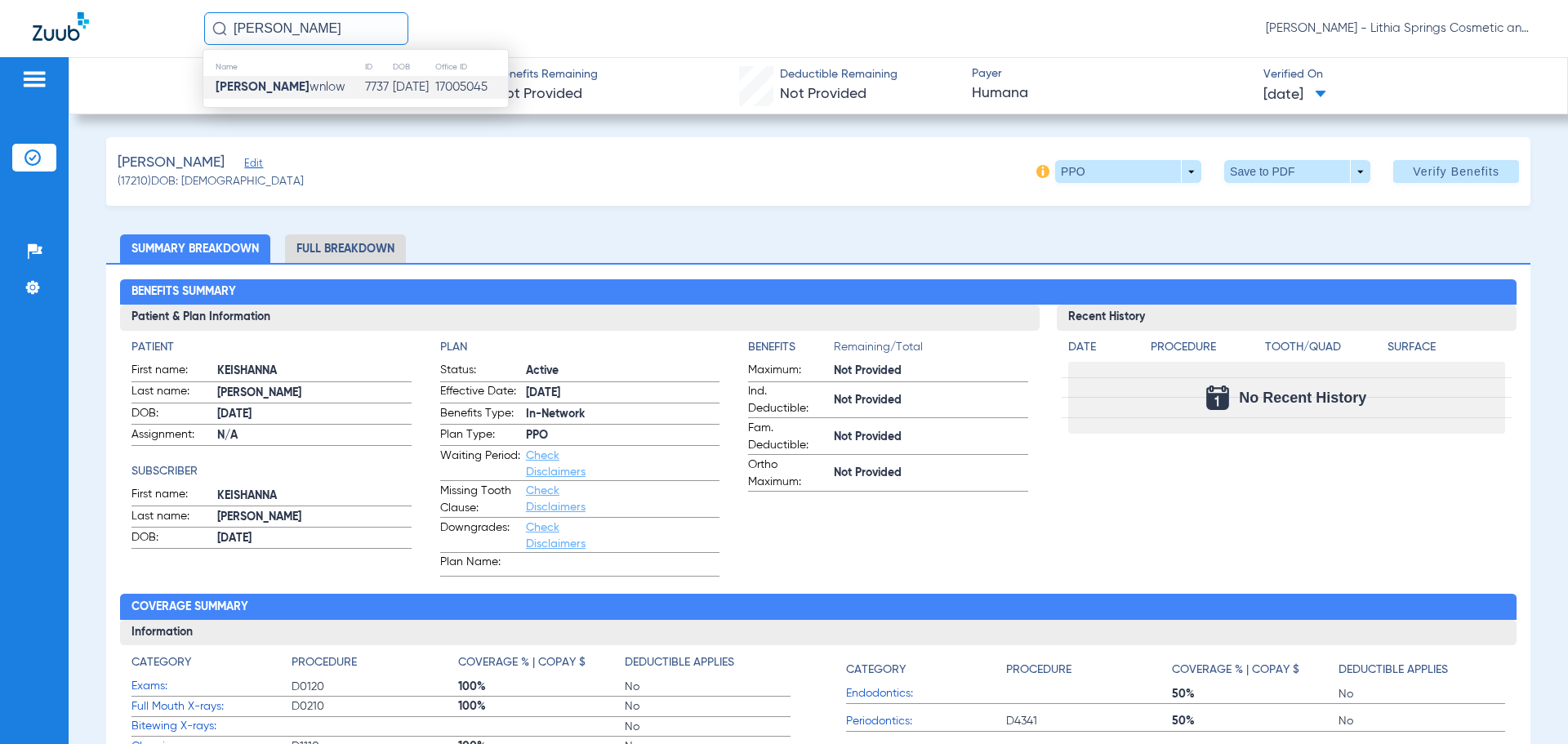
click at [260, 88] on strong "Sarah Bro" at bounding box center [262, 87] width 94 height 12
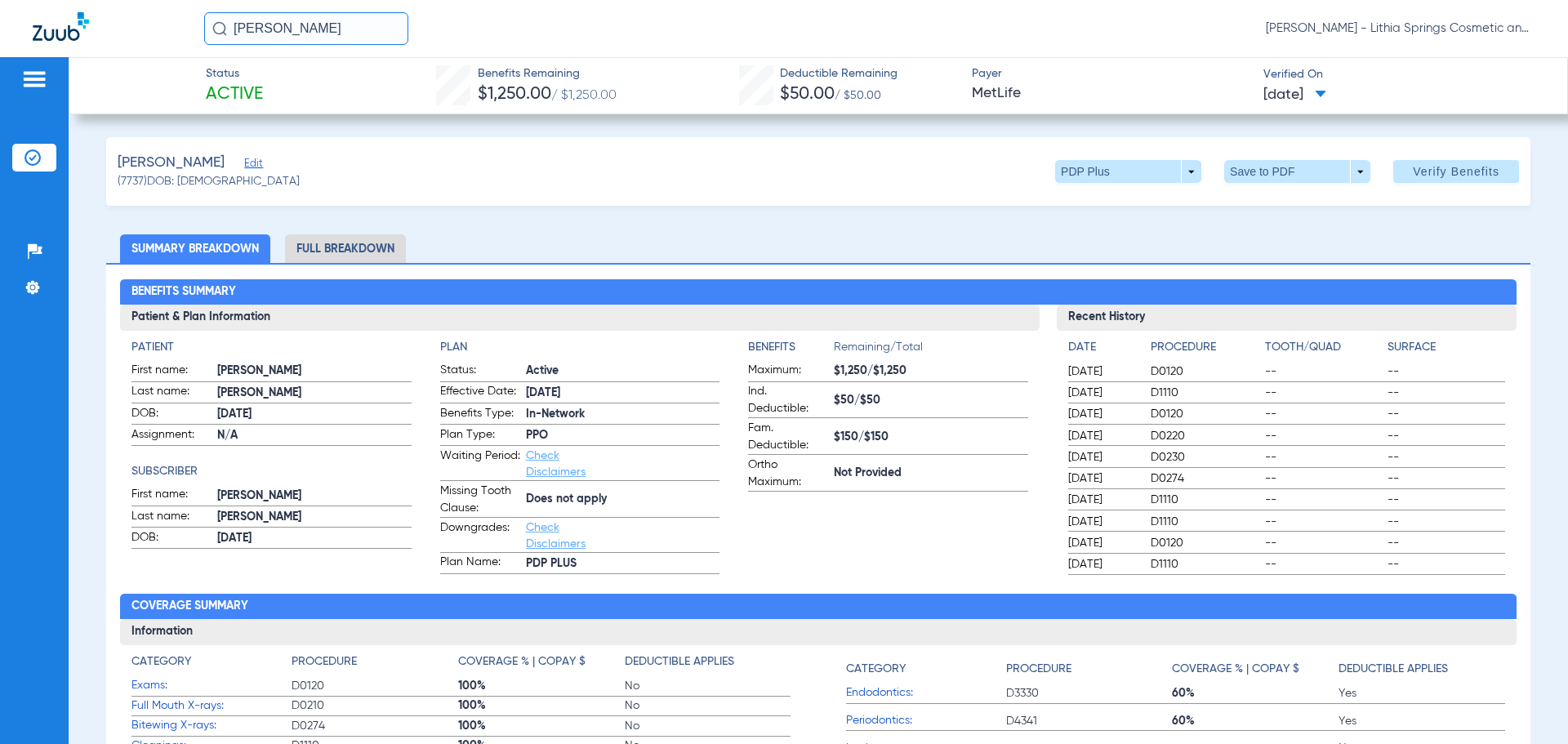
click at [344, 248] on li "Full Breakdown" at bounding box center [345, 249] width 121 height 29
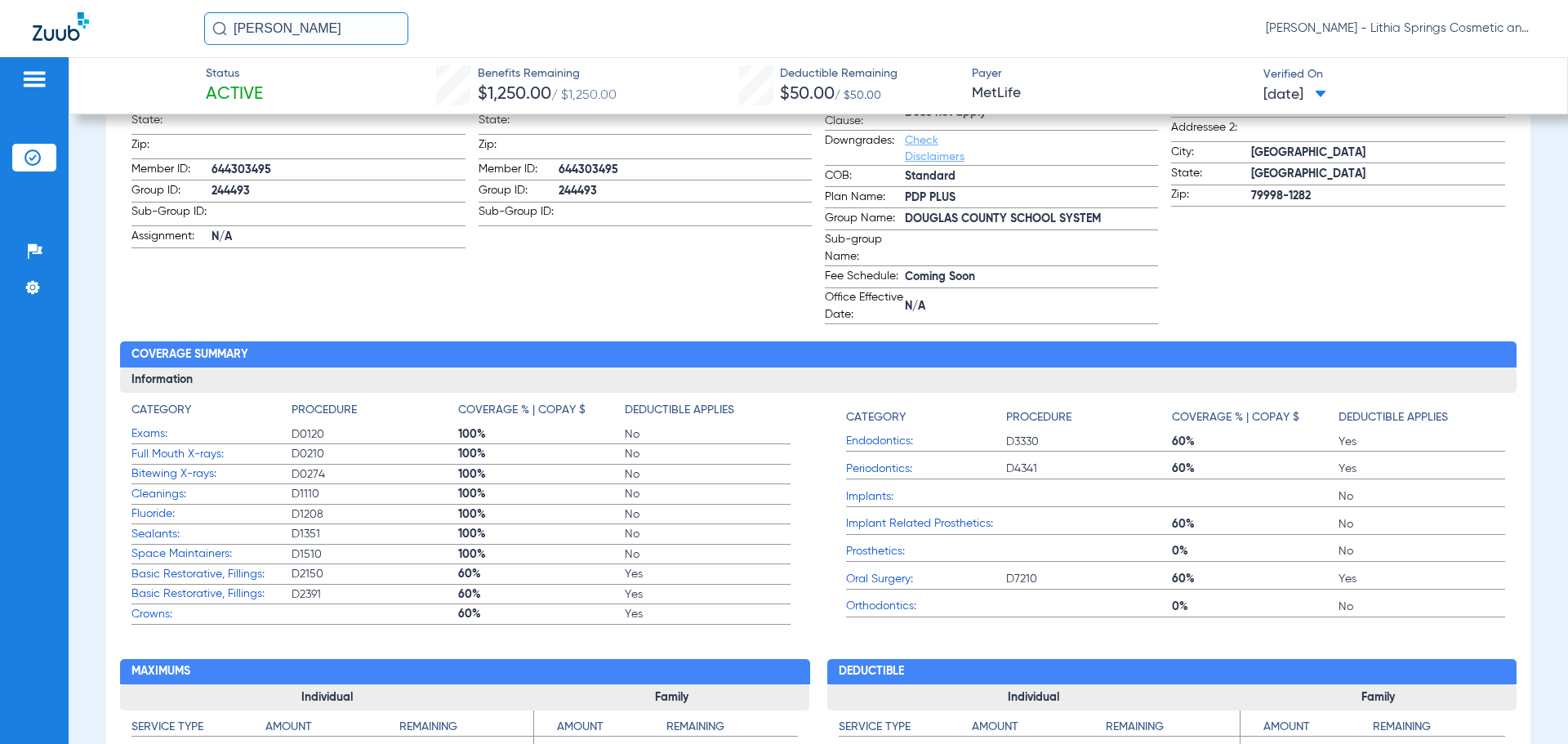
scroll to position [82, 0]
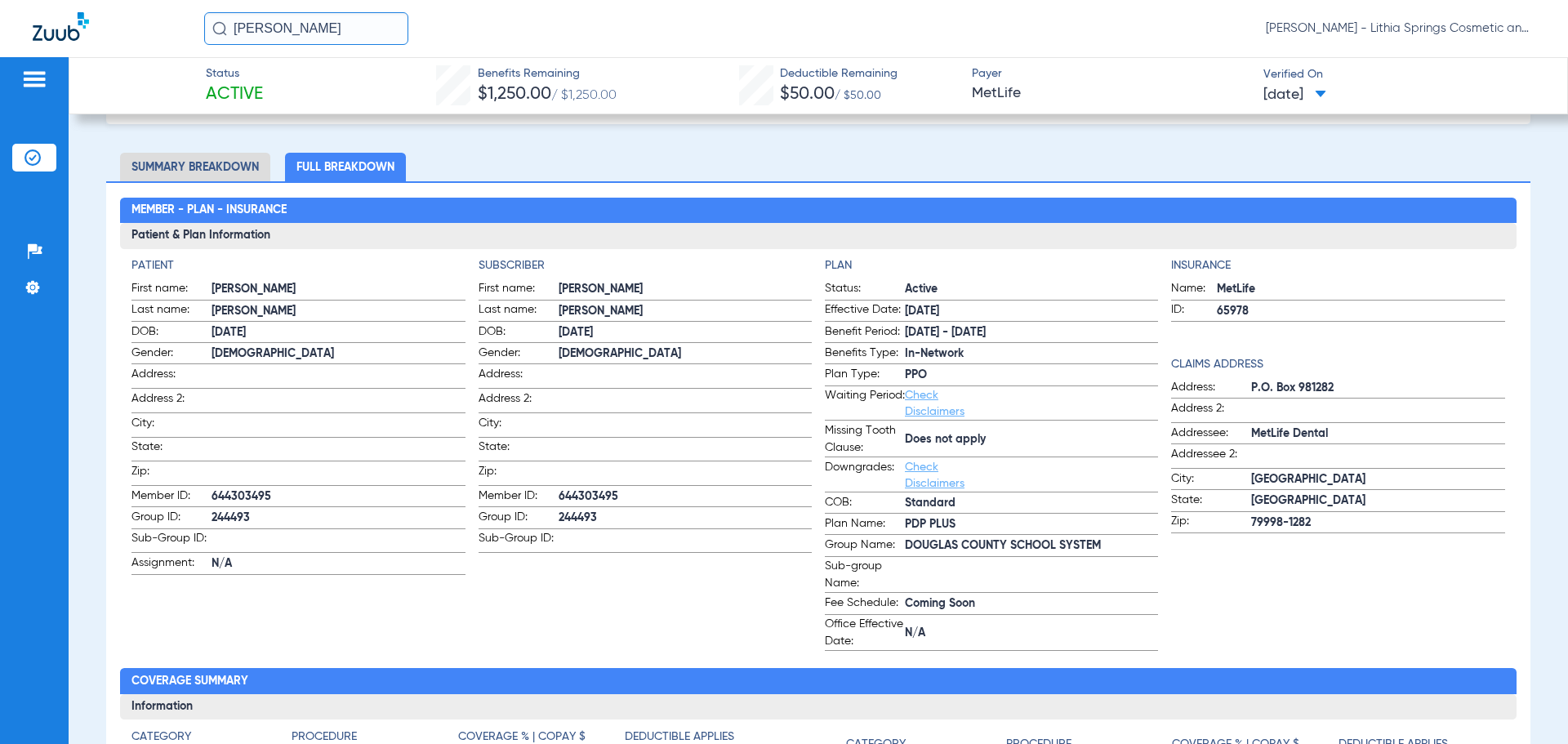
click at [173, 155] on li "Summary Breakdown" at bounding box center [195, 167] width 150 height 29
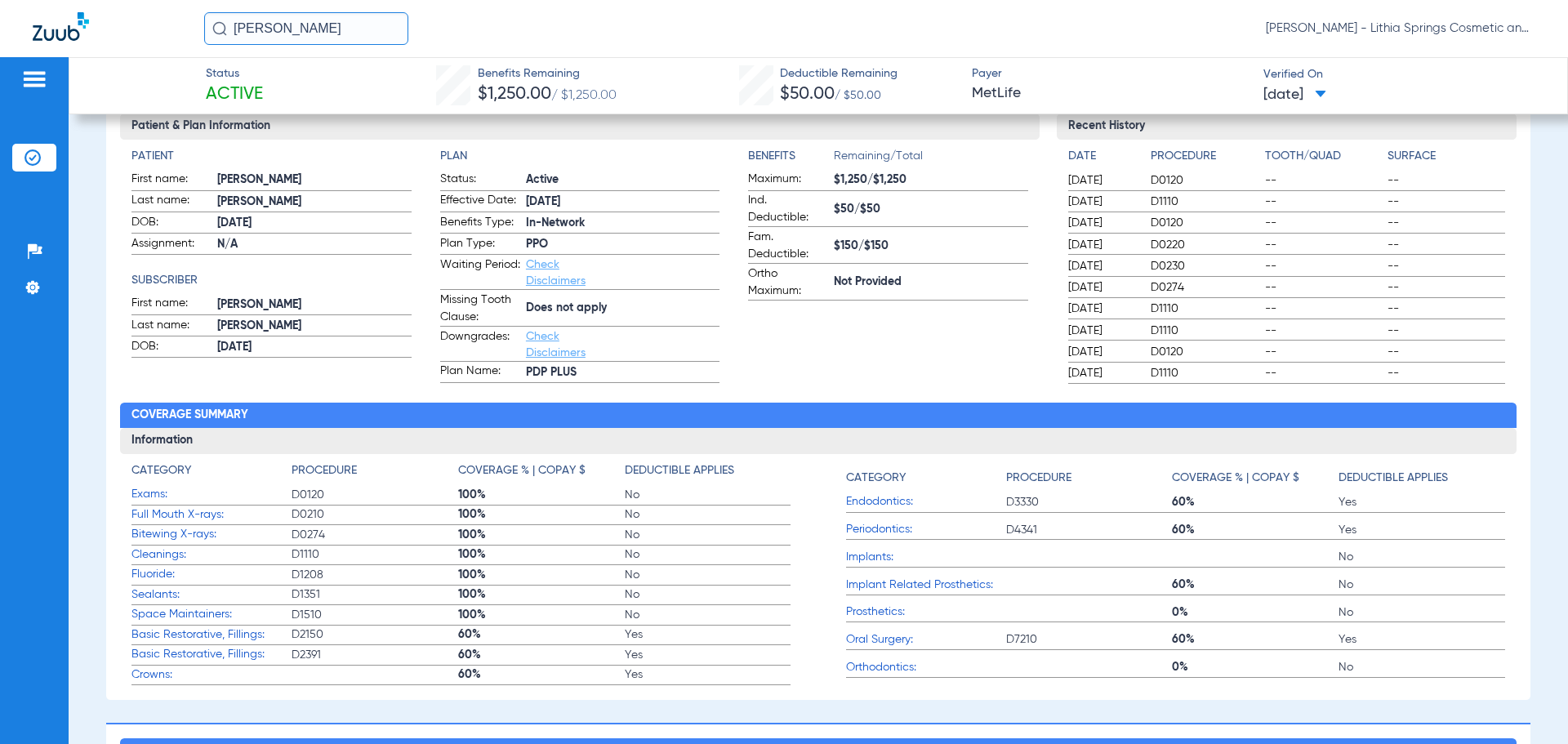
scroll to position [0, 0]
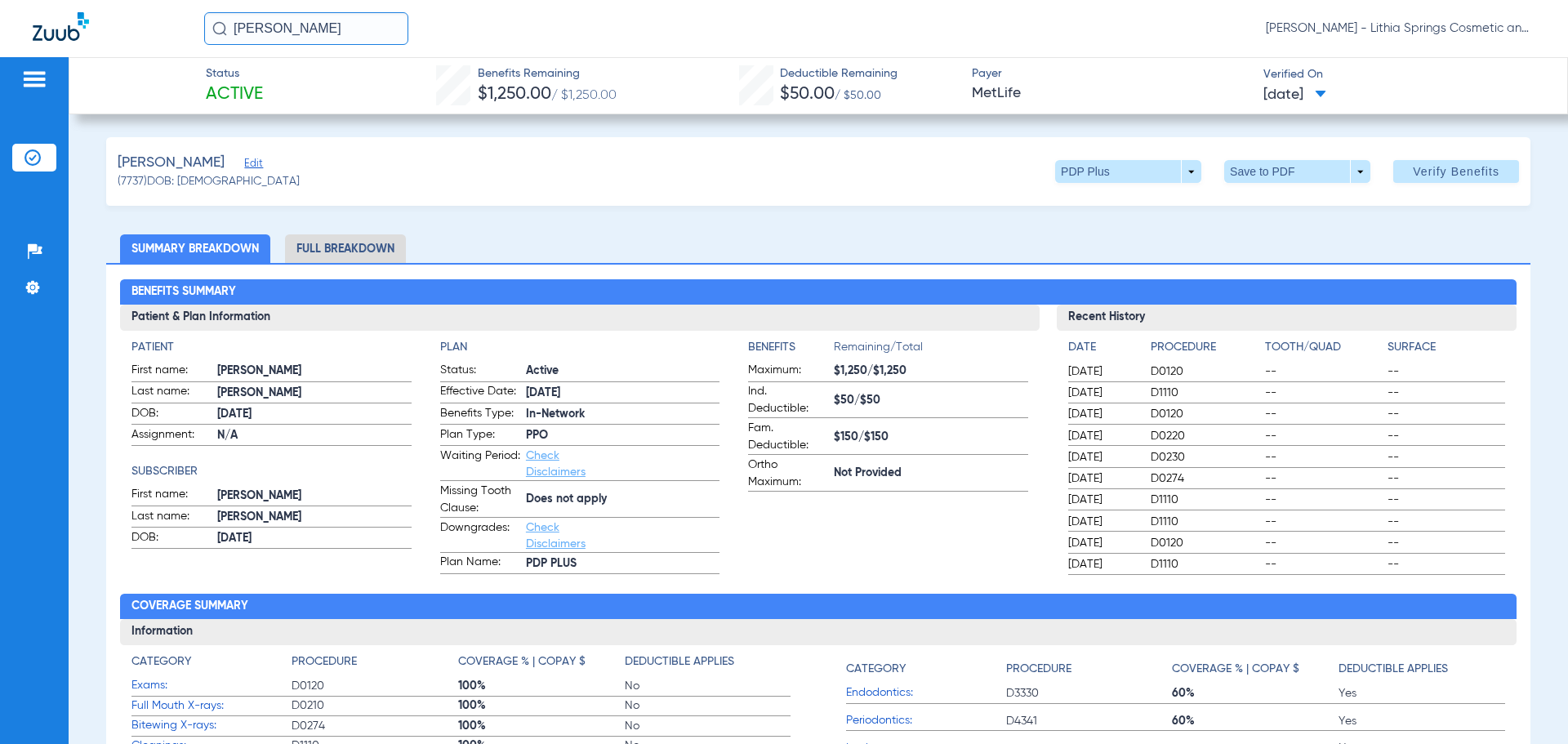
click at [328, 241] on li "Full Breakdown" at bounding box center [345, 249] width 121 height 29
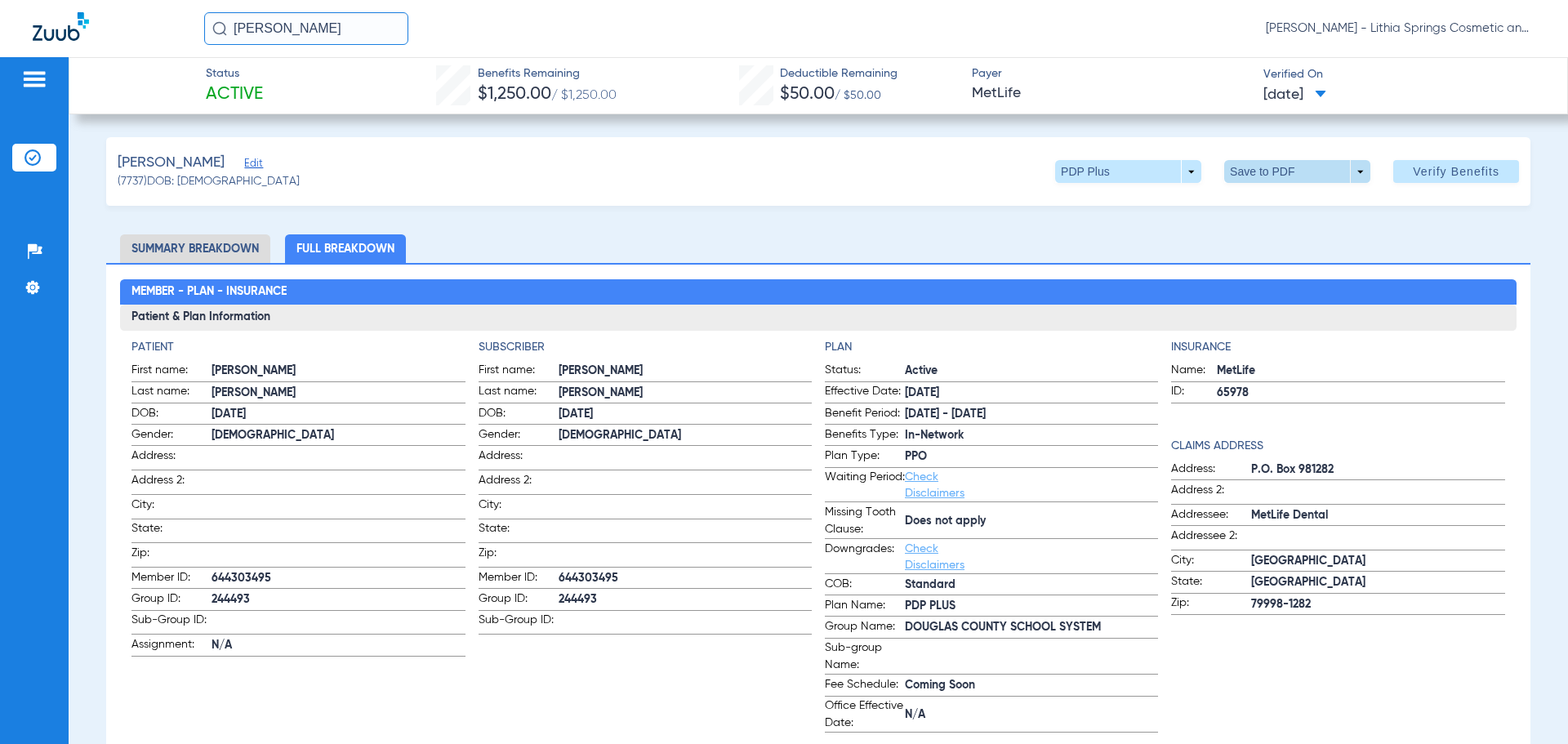
click at [1259, 171] on span at bounding box center [1297, 172] width 146 height 23
click at [1276, 200] on span "Save to PDF" at bounding box center [1291, 204] width 65 height 11
drag, startPoint x: 332, startPoint y: 29, endPoint x: 48, endPoint y: 50, distance: 284.8
click at [44, 37] on div "SARAH BRO Tiffany Threlkeld - Lithia Springs Cosmetic and Family Dentistry" at bounding box center [784, 29] width 1568 height 57
click at [280, 31] on input "luciou" at bounding box center [306, 29] width 204 height 32
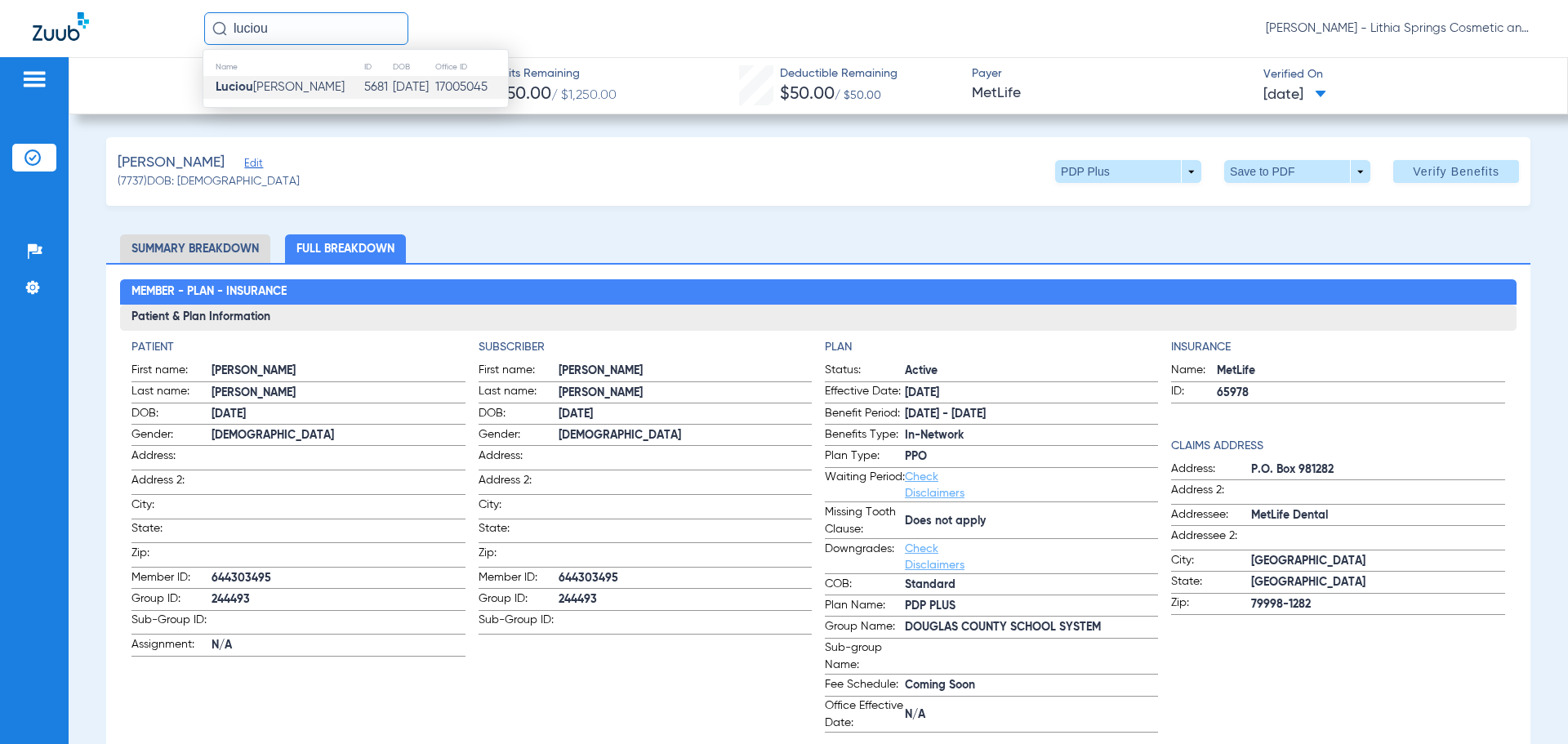
type input "luciou"
click at [290, 86] on span "Luciou se Henry" at bounding box center [280, 87] width 129 height 12
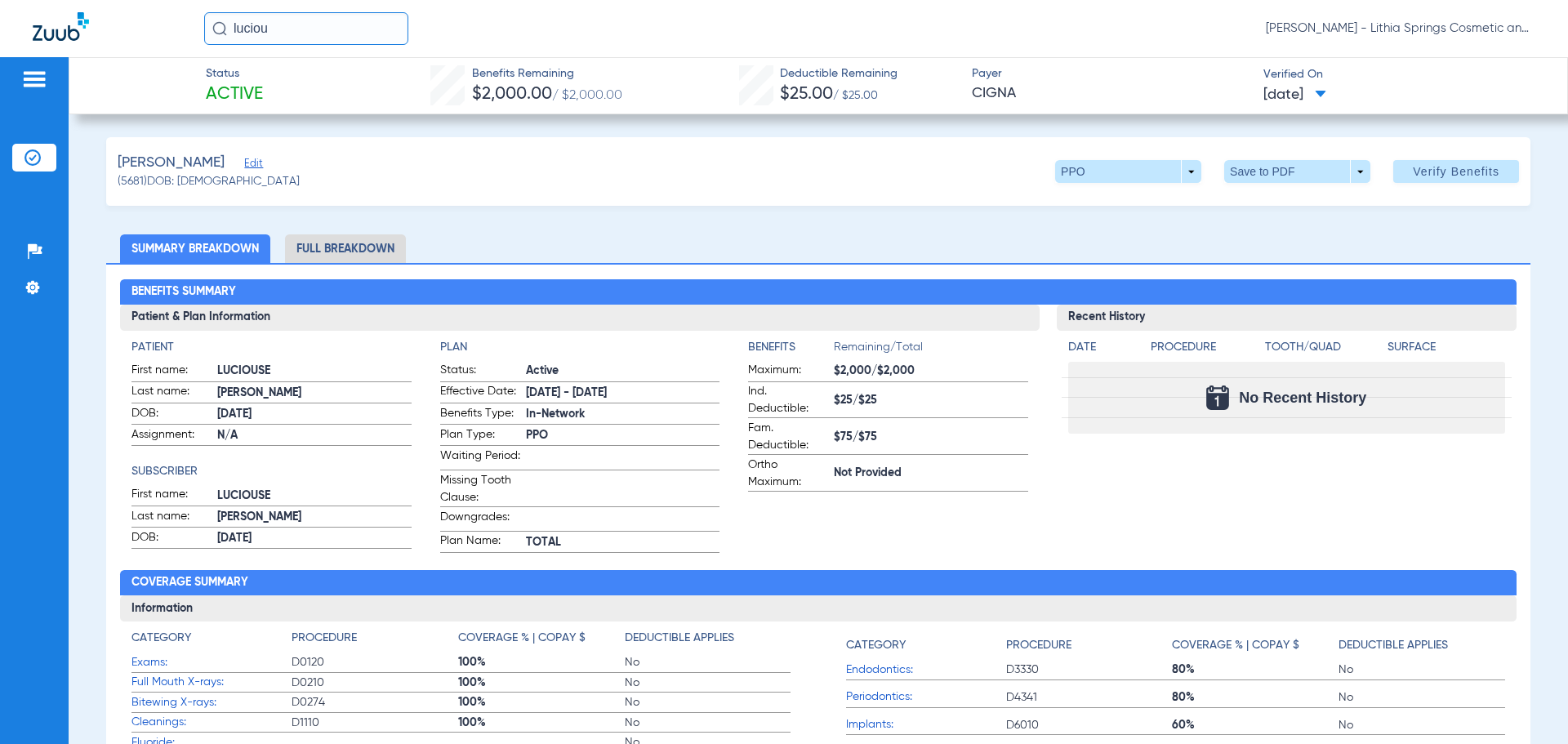
click at [336, 247] on li "Full Breakdown" at bounding box center [345, 249] width 121 height 29
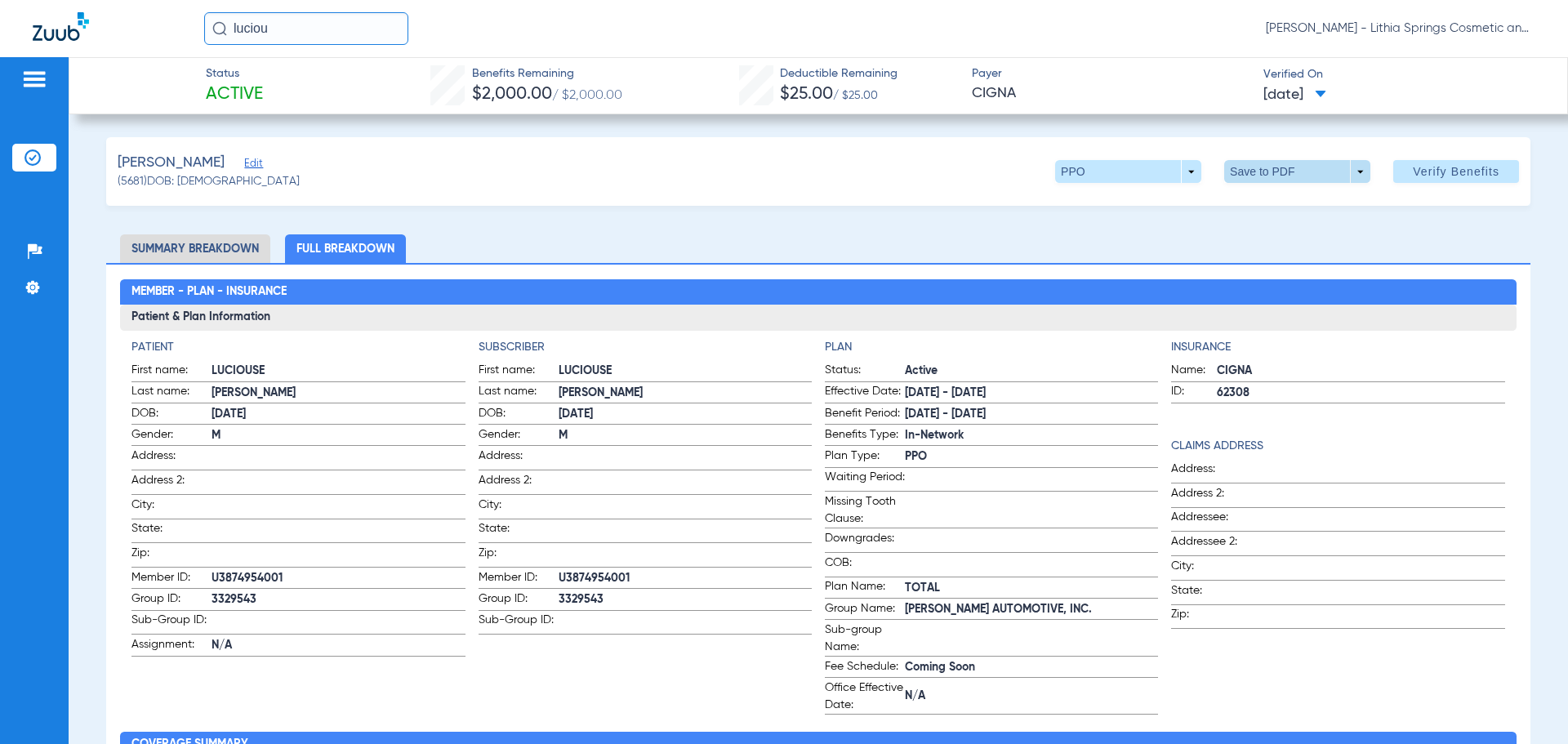
click at [1255, 172] on span at bounding box center [1297, 172] width 146 height 23
click at [1267, 202] on span "Save to PDF" at bounding box center [1291, 204] width 65 height 11
drag, startPoint x: 292, startPoint y: 26, endPoint x: 0, endPoint y: 23, distance: 292.0
click at [0, 23] on div "luciou Tiffany Threlkeld - Lithia Springs Cosmetic and Family Dentistry" at bounding box center [784, 29] width 1568 height 57
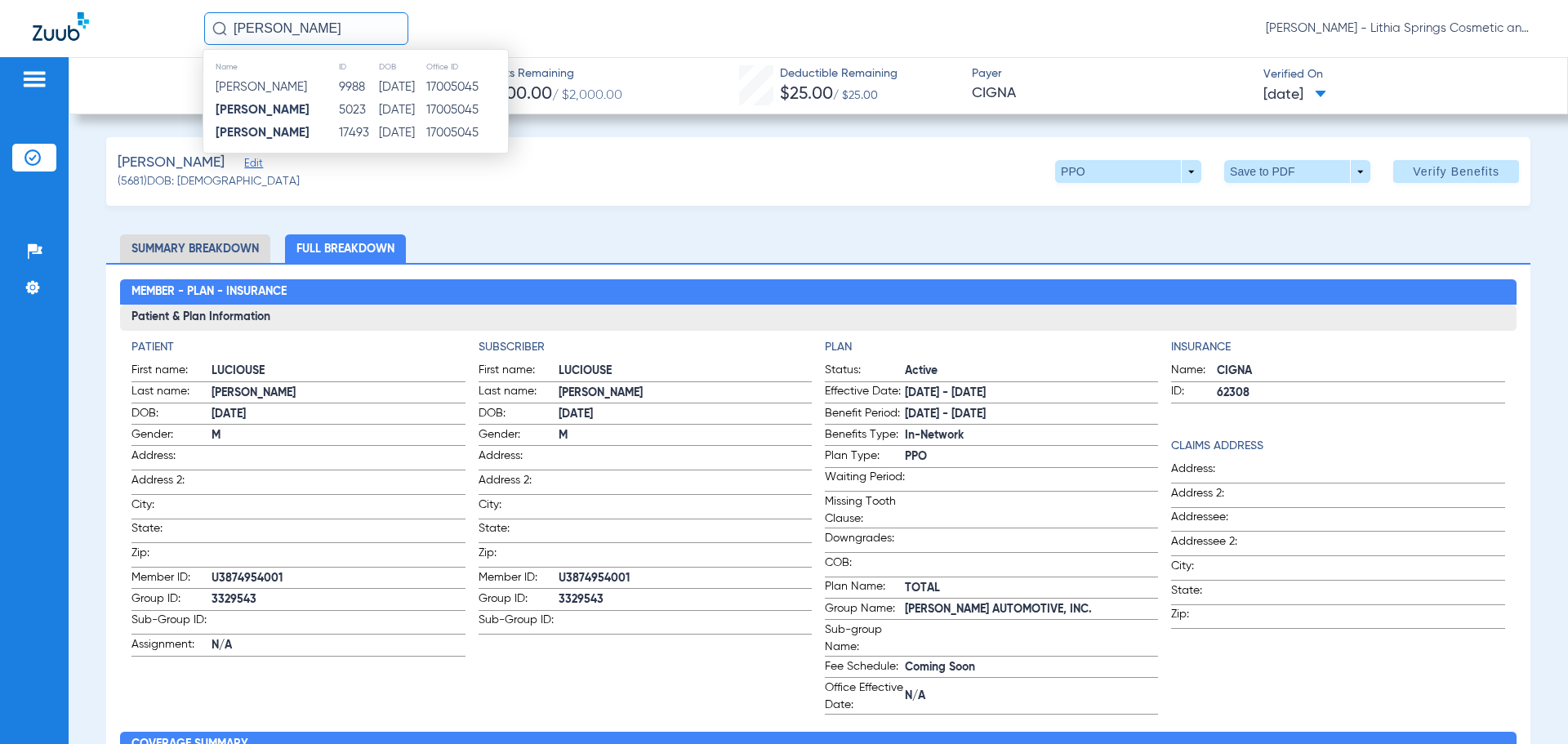
type input "JASMINE WALKER"
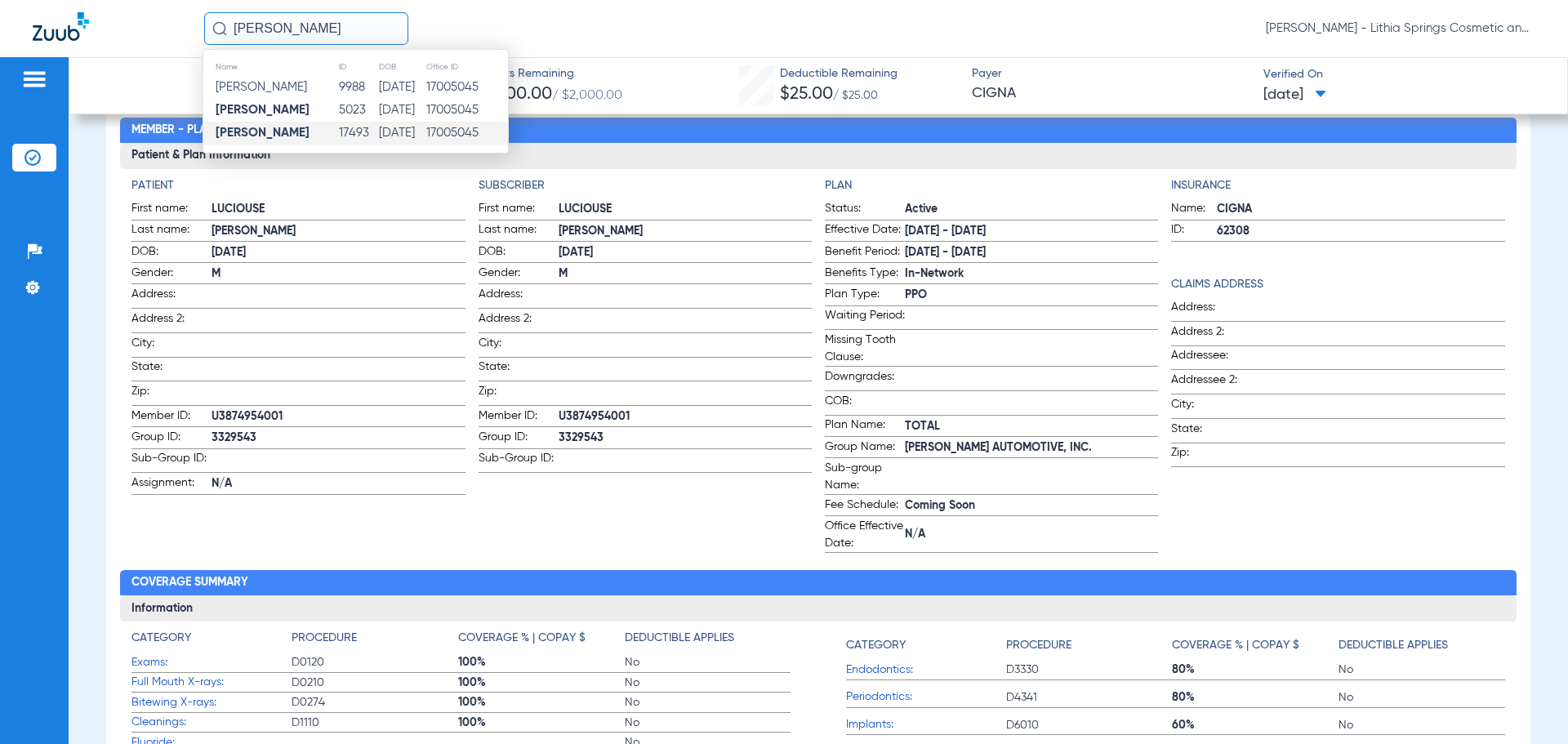
scroll to position [163, 0]
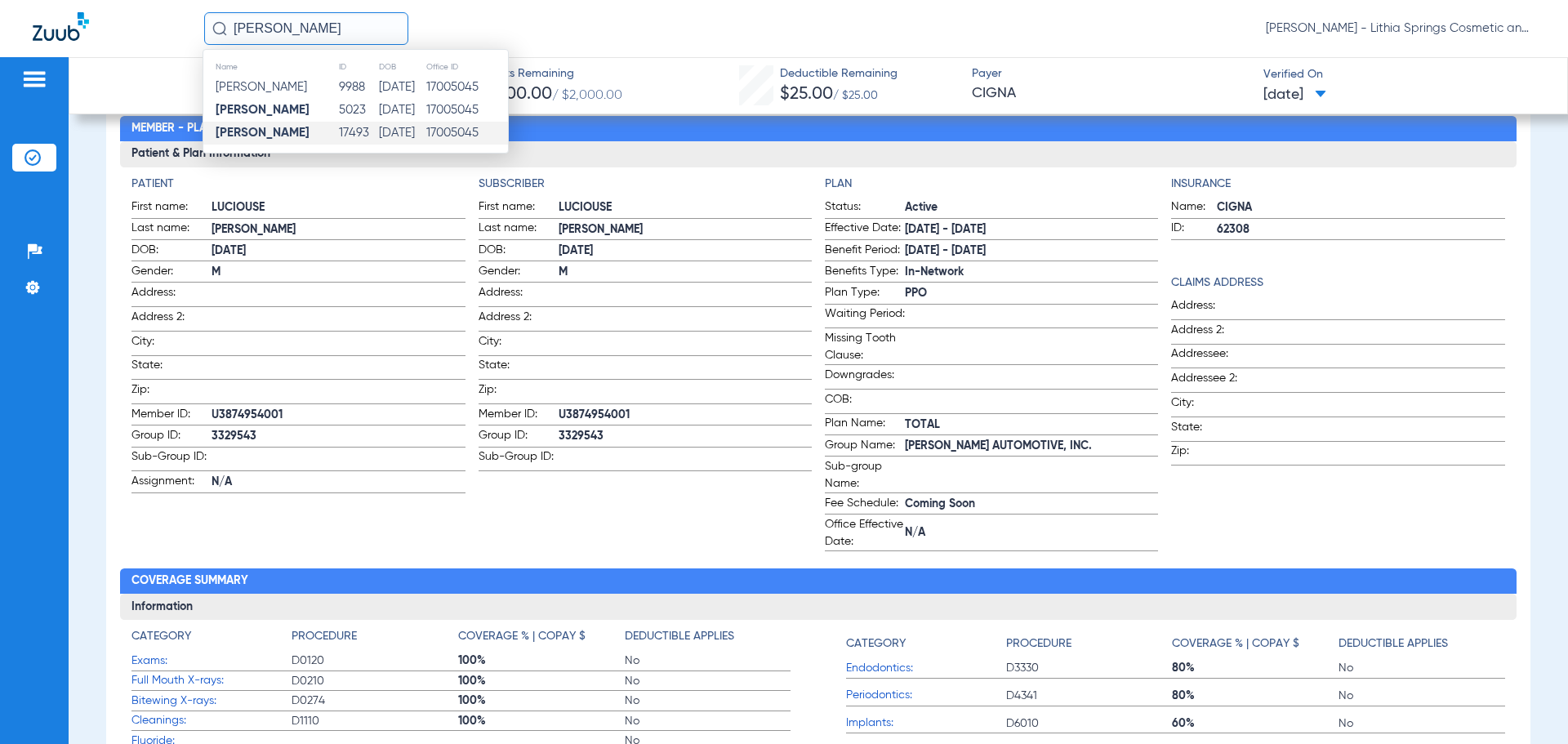
click at [358, 130] on td "17493" at bounding box center [358, 133] width 40 height 23
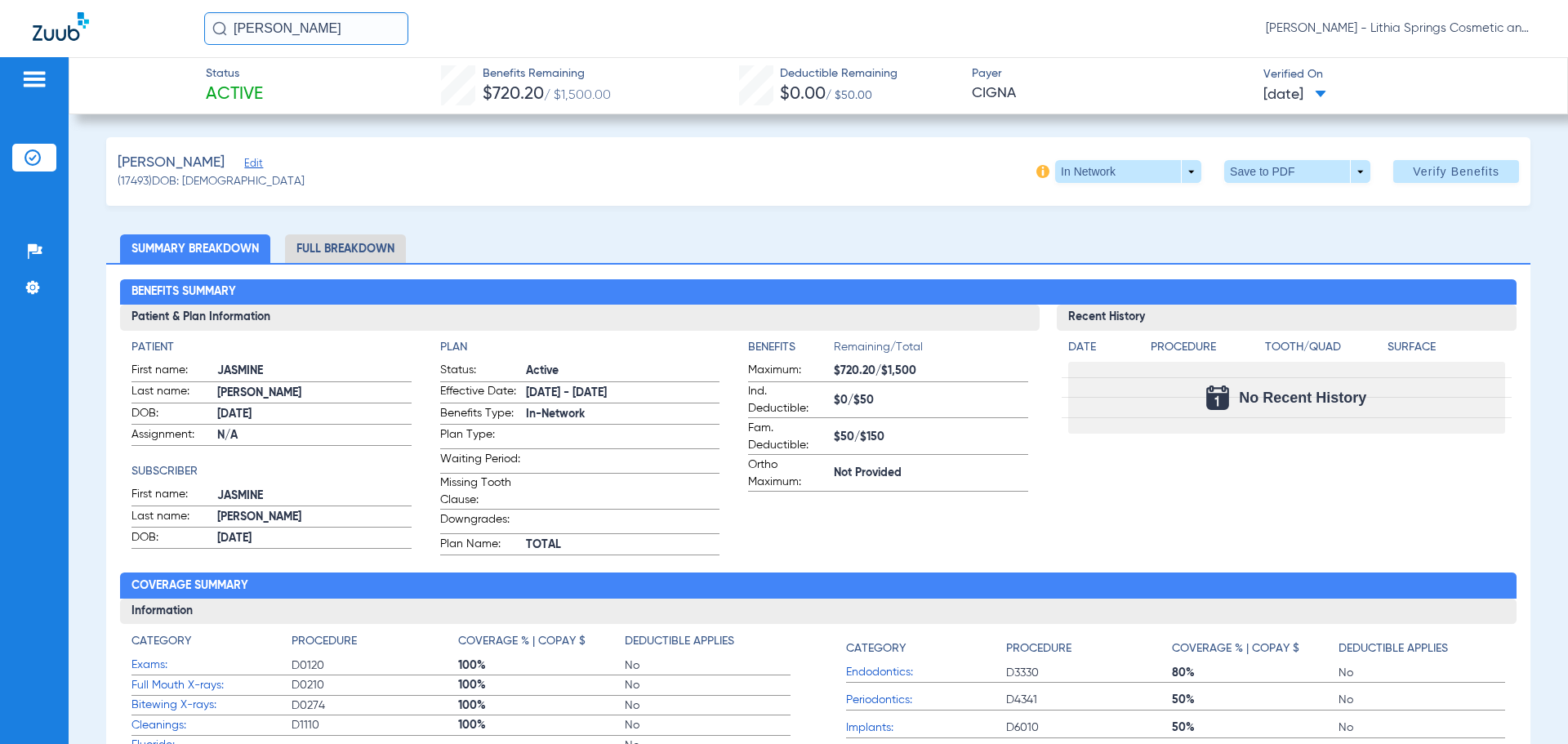
click at [340, 246] on li "Full Breakdown" at bounding box center [345, 249] width 121 height 29
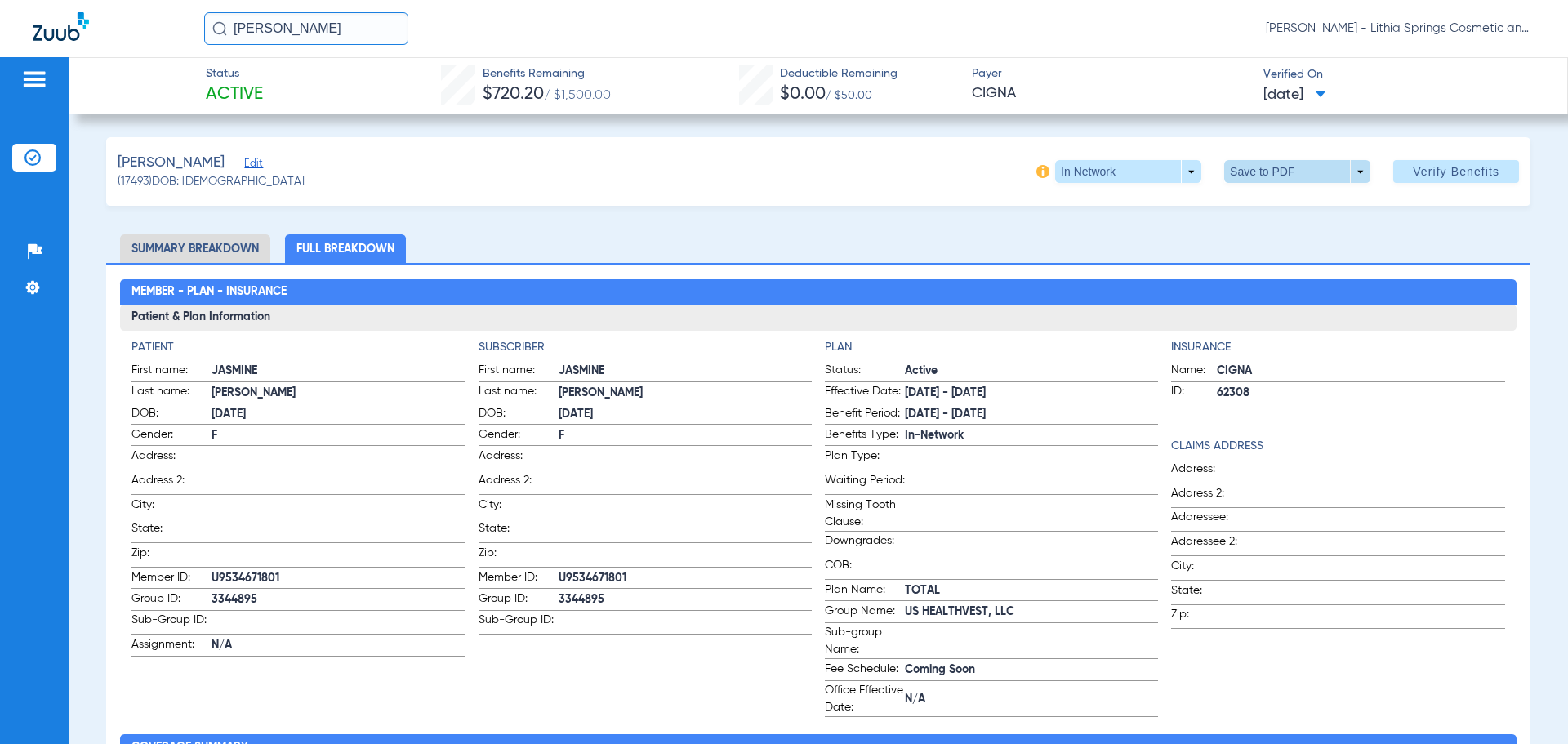
click at [1278, 166] on span at bounding box center [1297, 171] width 39 height 39
click at [1287, 200] on span "Save to PDF" at bounding box center [1291, 204] width 65 height 11
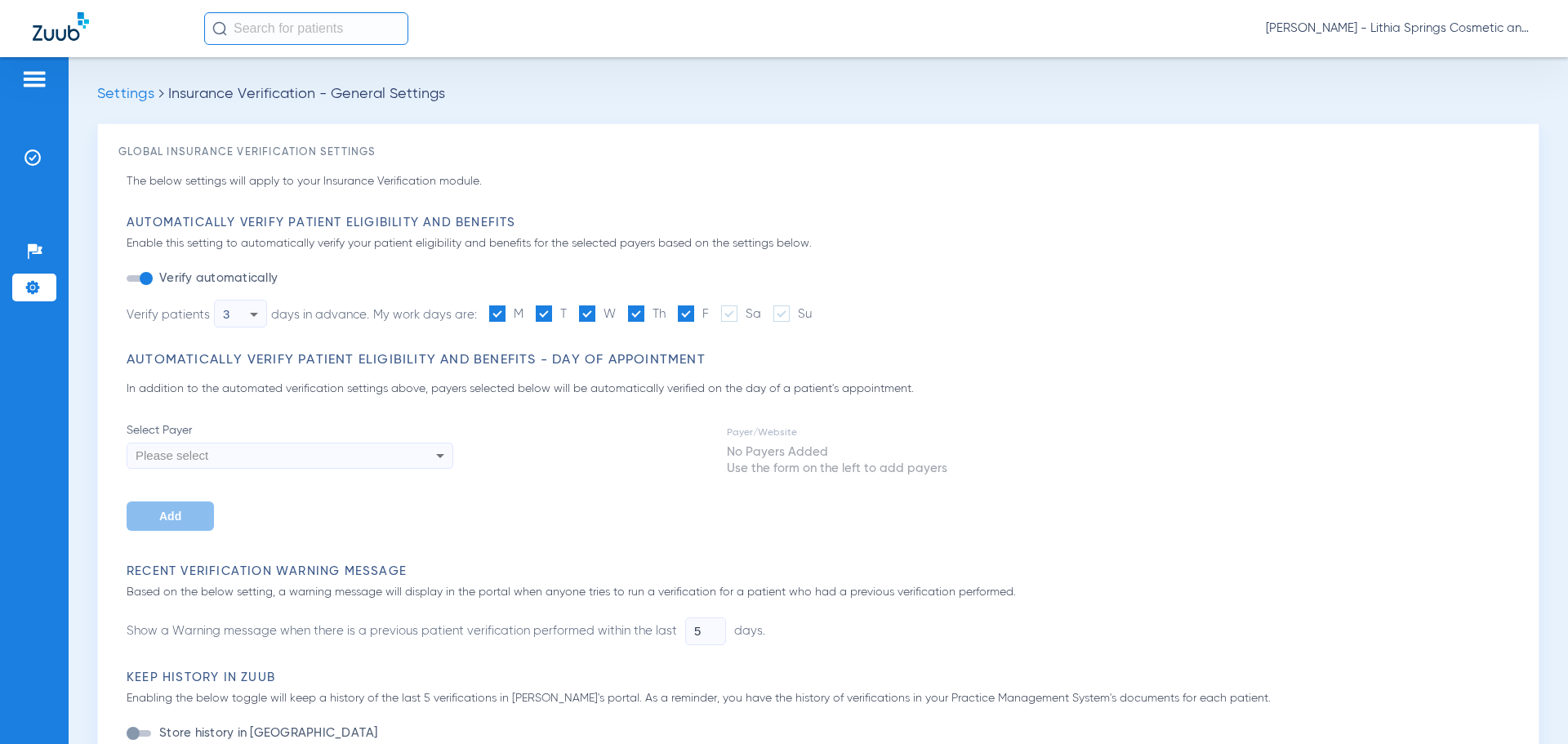
click at [276, 30] on input "text" at bounding box center [306, 29] width 204 height 32
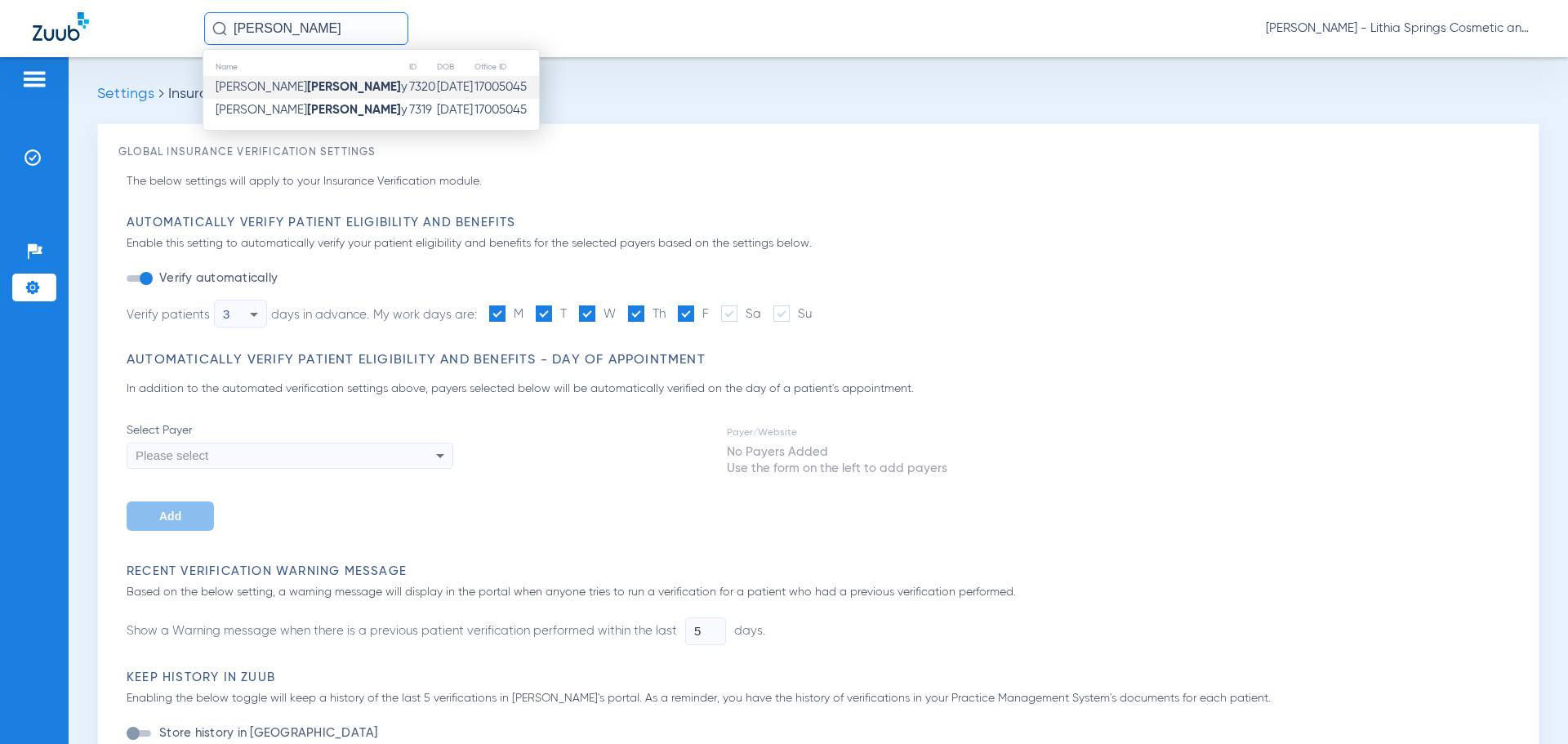
type input "[PERSON_NAME]"
click at [300, 88] on span "[PERSON_NAME] y" at bounding box center [311, 87] width 192 height 12
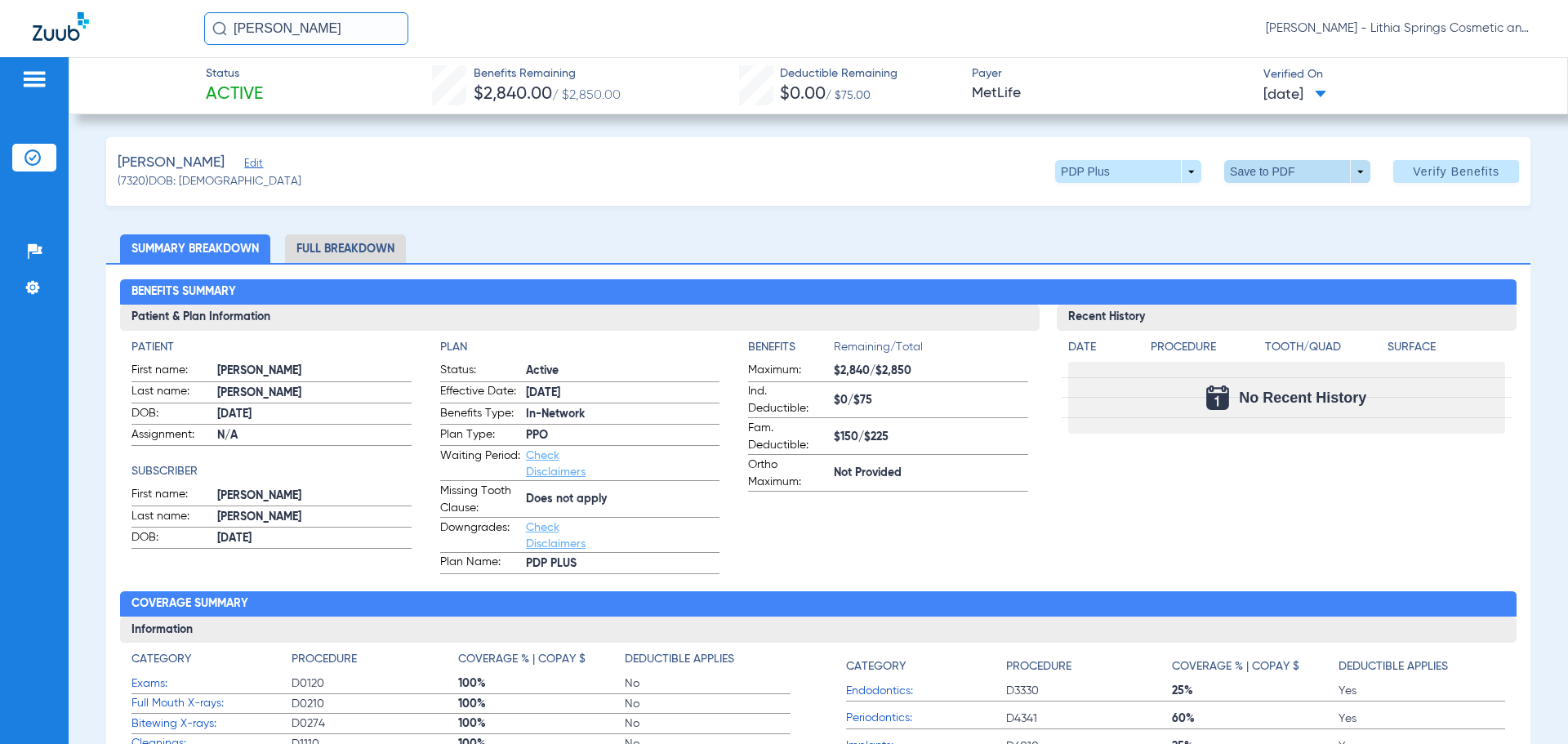
click at [1278, 168] on span at bounding box center [1297, 171] width 39 height 39
drag, startPoint x: 982, startPoint y: 214, endPoint x: 625, endPoint y: 217, distance: 357.0
click at [976, 214] on div at bounding box center [784, 372] width 1568 height 744
click at [359, 248] on li "Full Breakdown" at bounding box center [345, 249] width 121 height 29
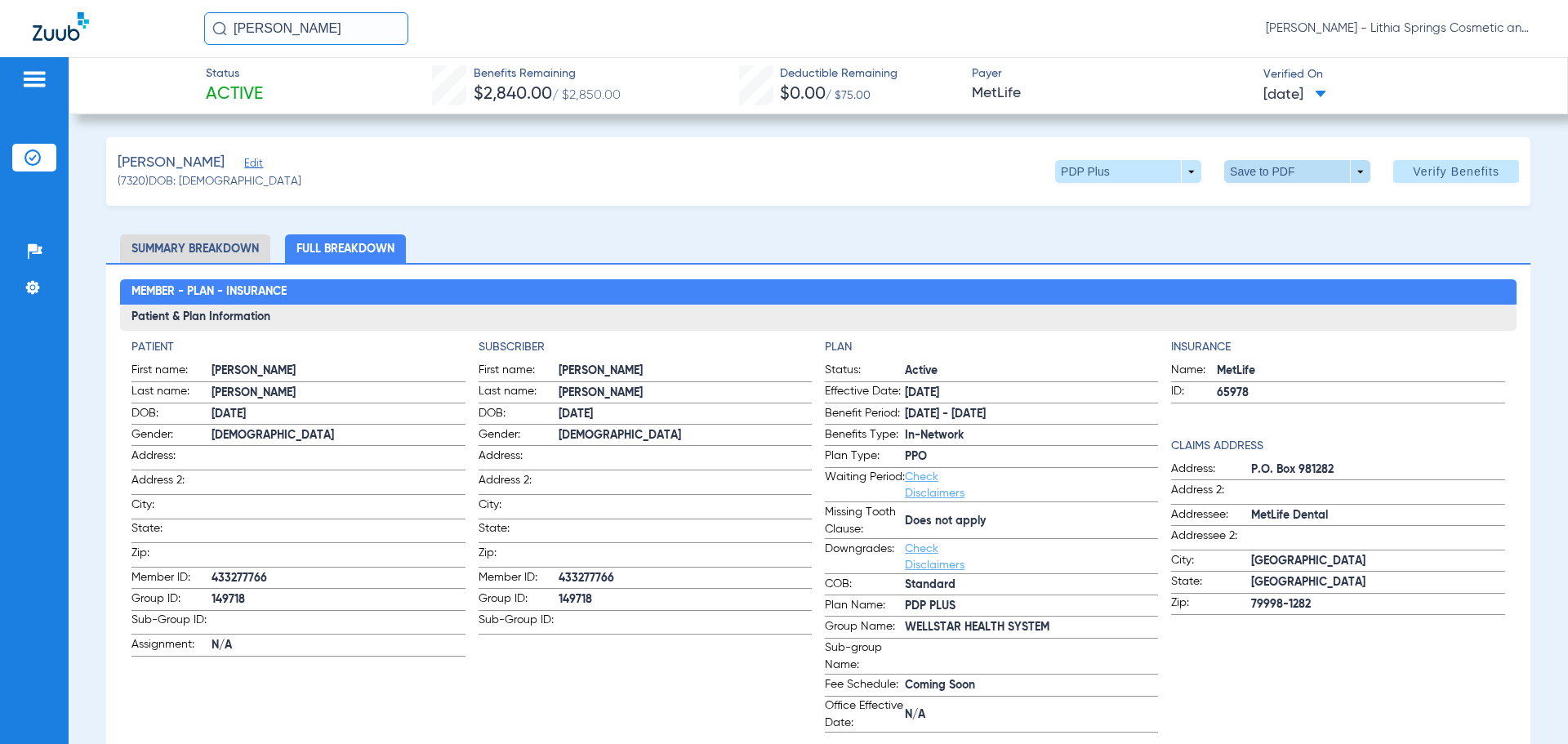
click at [1278, 167] on span at bounding box center [1297, 171] width 39 height 39
click at [1282, 208] on span "Save to PDF" at bounding box center [1291, 204] width 65 height 11
drag, startPoint x: 223, startPoint y: 20, endPoint x: 0, endPoint y: 55, distance: 225.7
click at [10, 35] on div "[PERSON_NAME] [PERSON_NAME] - Lithia Springs Cosmetic and Family Dentistry" at bounding box center [784, 29] width 1568 height 57
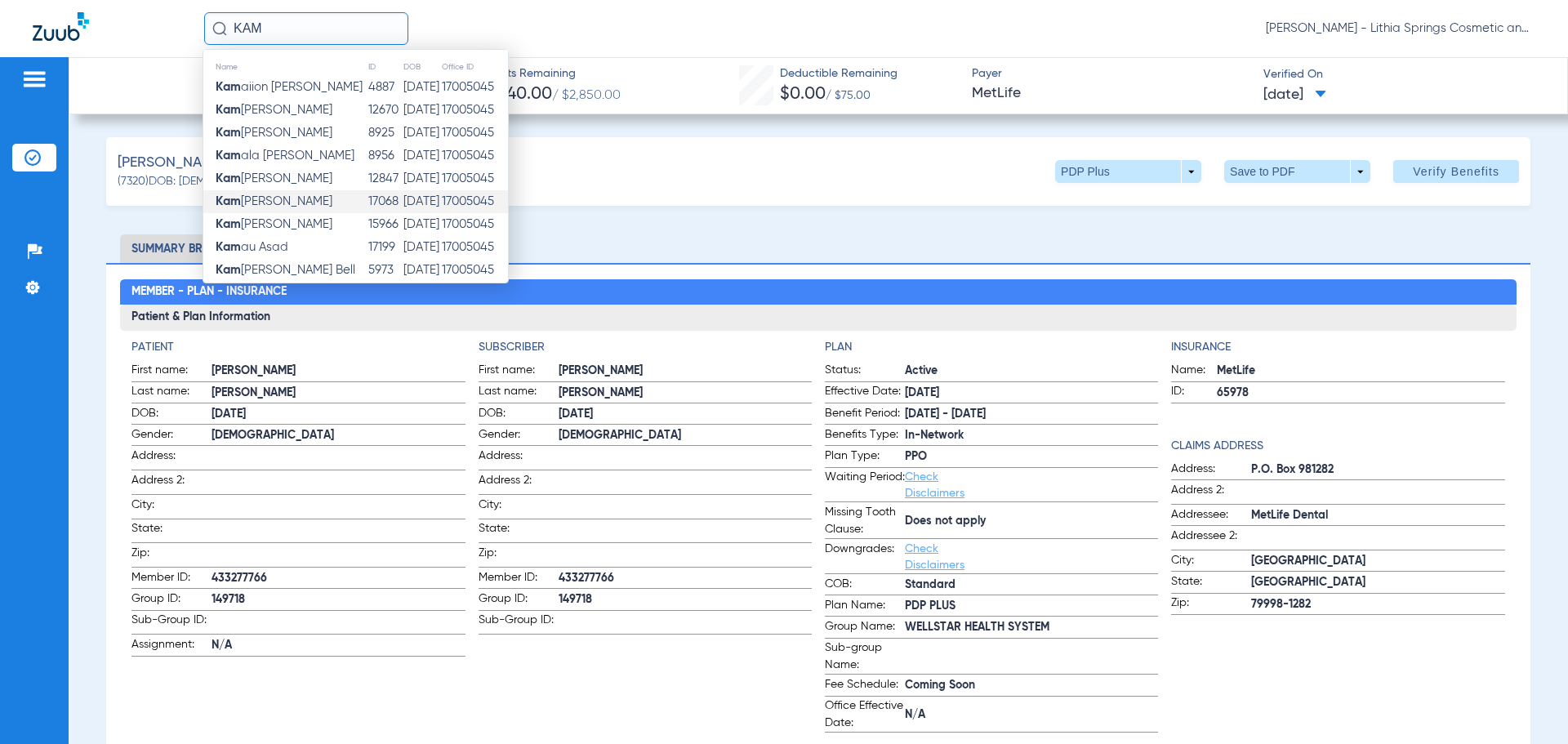
type input "KAM"
click at [282, 197] on span "[PERSON_NAME] [PERSON_NAME]" at bounding box center [274, 201] width 116 height 12
